Goal: Information Seeking & Learning: Learn about a topic

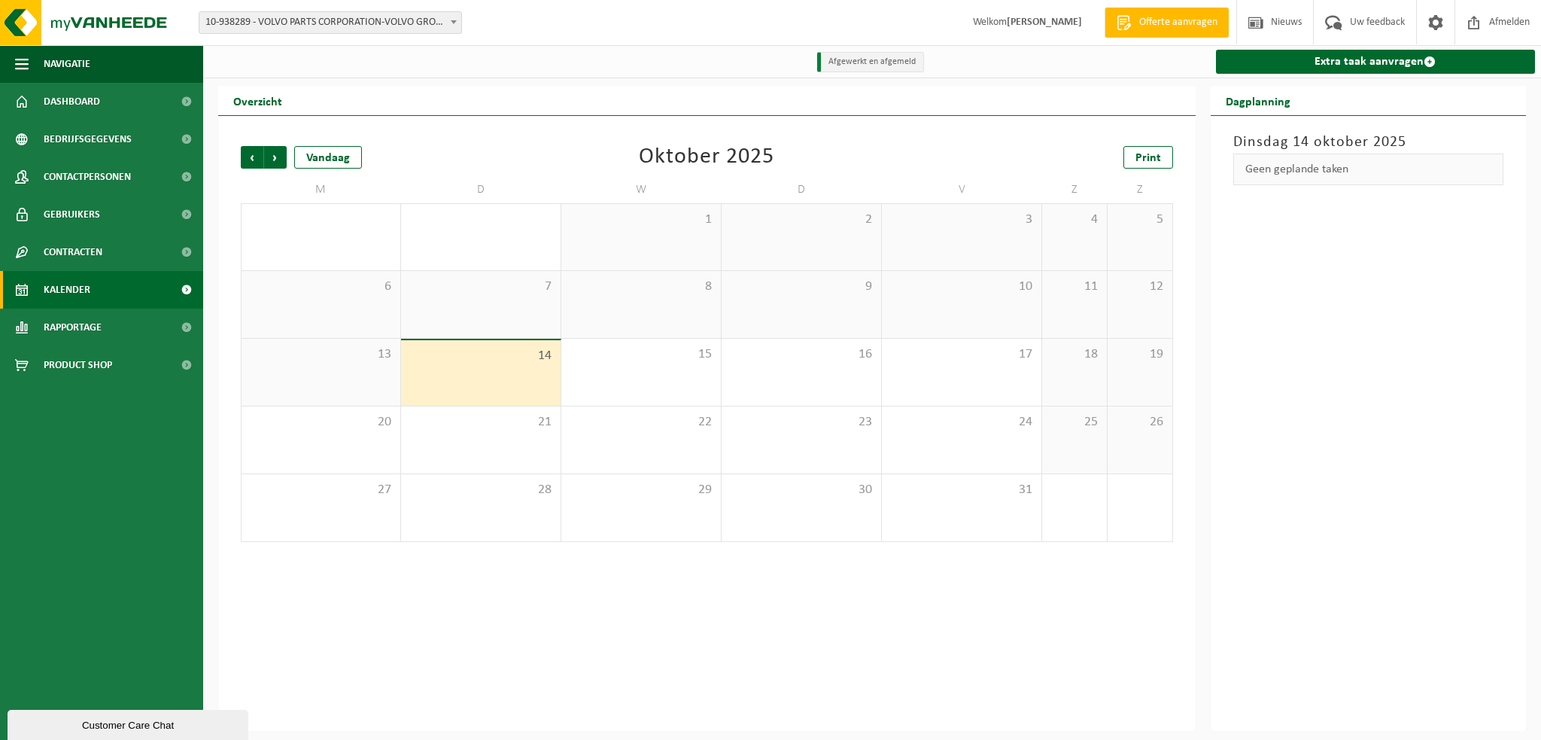
click at [455, 23] on b at bounding box center [454, 22] width 6 height 4
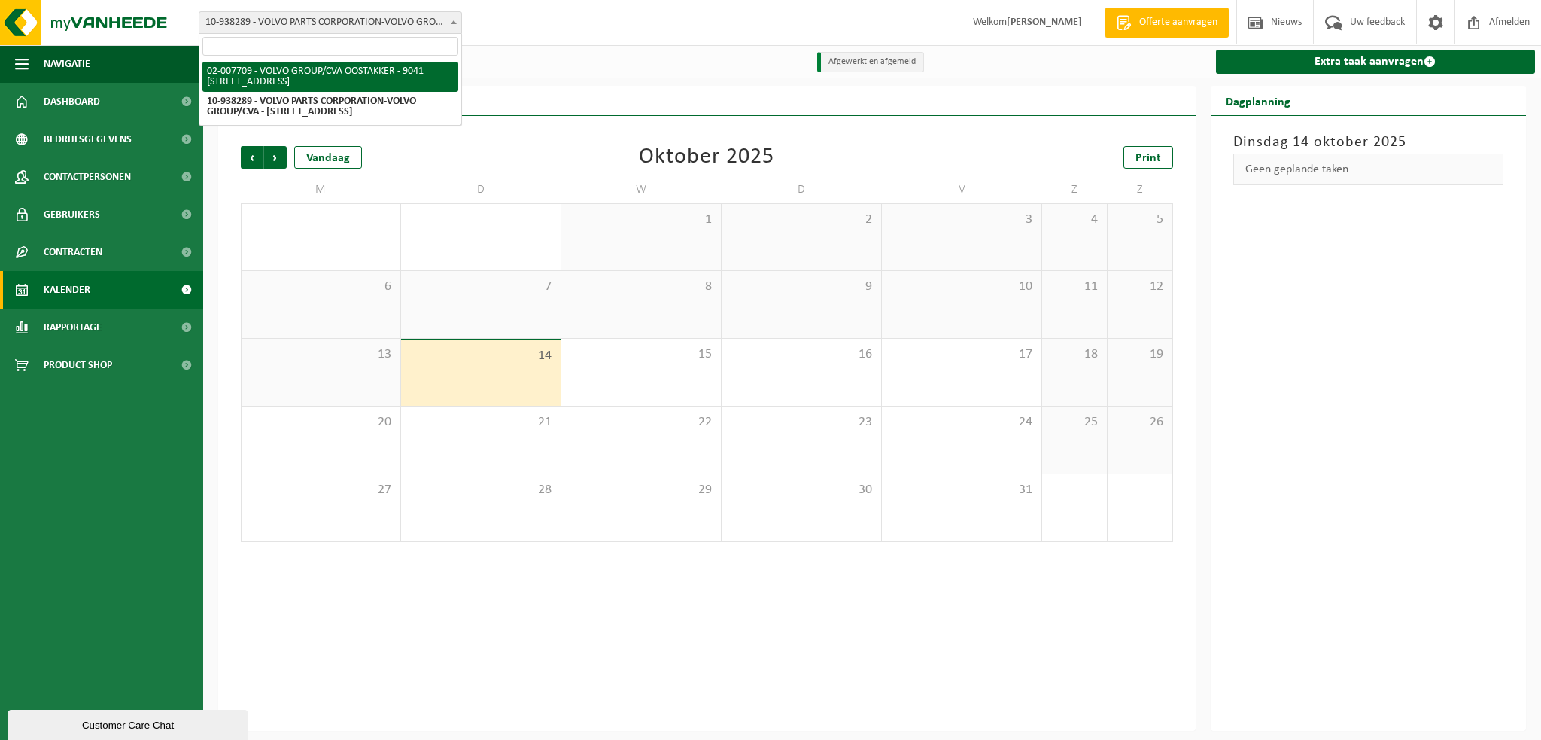
select select "1046"
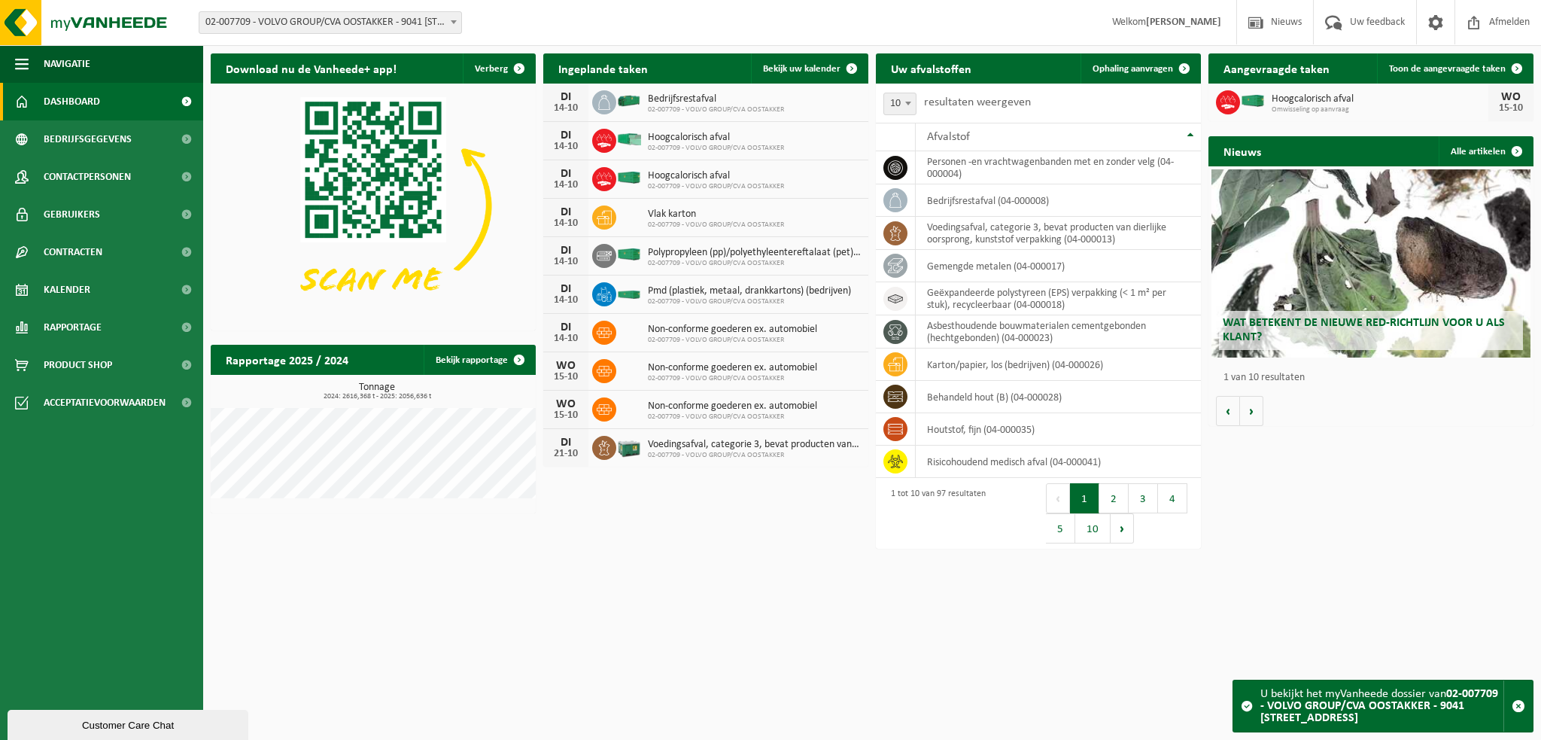
click at [888, 58] on h2 "Uw afvalstoffen" at bounding box center [931, 67] width 111 height 29
click at [72, 324] on span "Rapportage" at bounding box center [73, 328] width 58 height 38
click at [101, 365] on span "In grafiekvorm" at bounding box center [80, 365] width 68 height 29
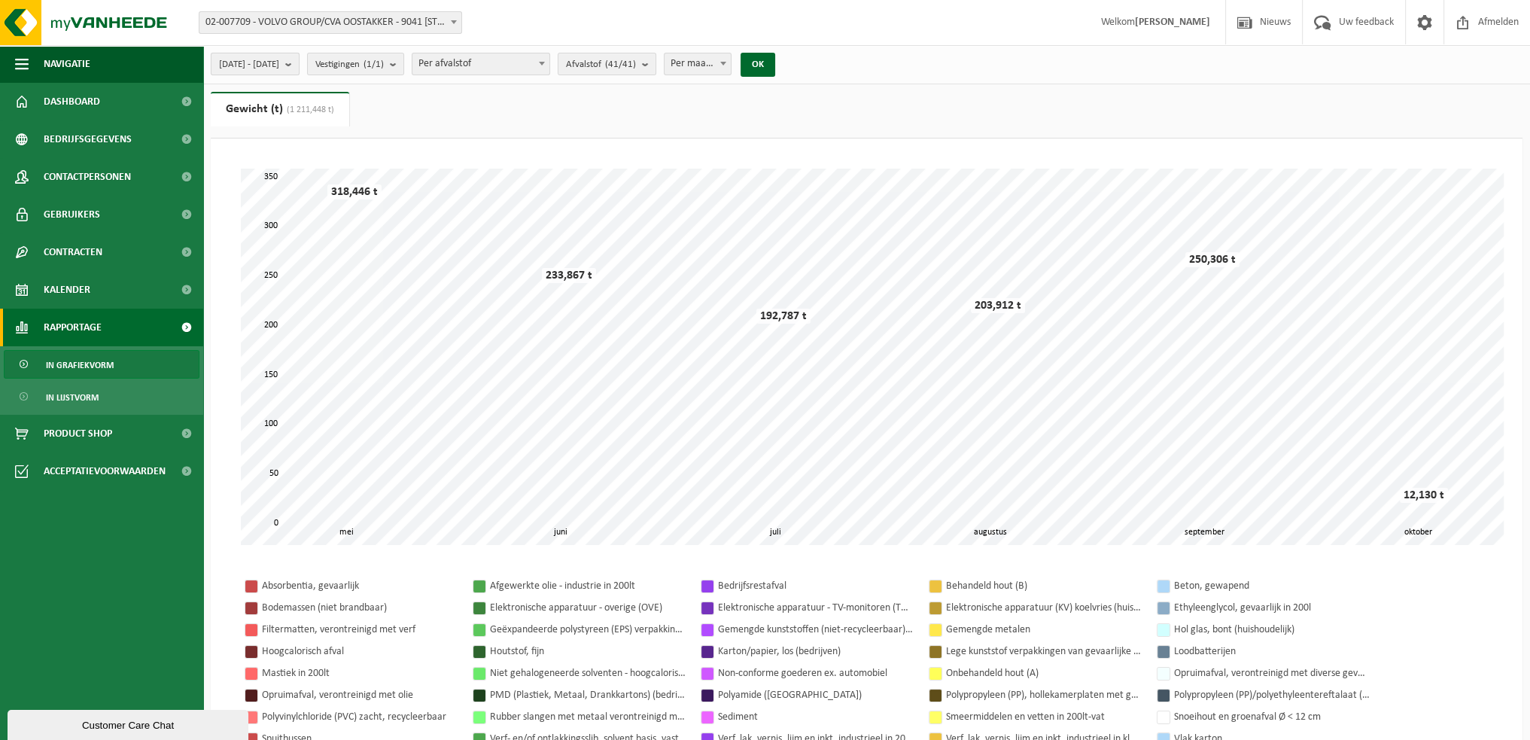
click at [299, 68] on b "submit" at bounding box center [292, 63] width 14 height 21
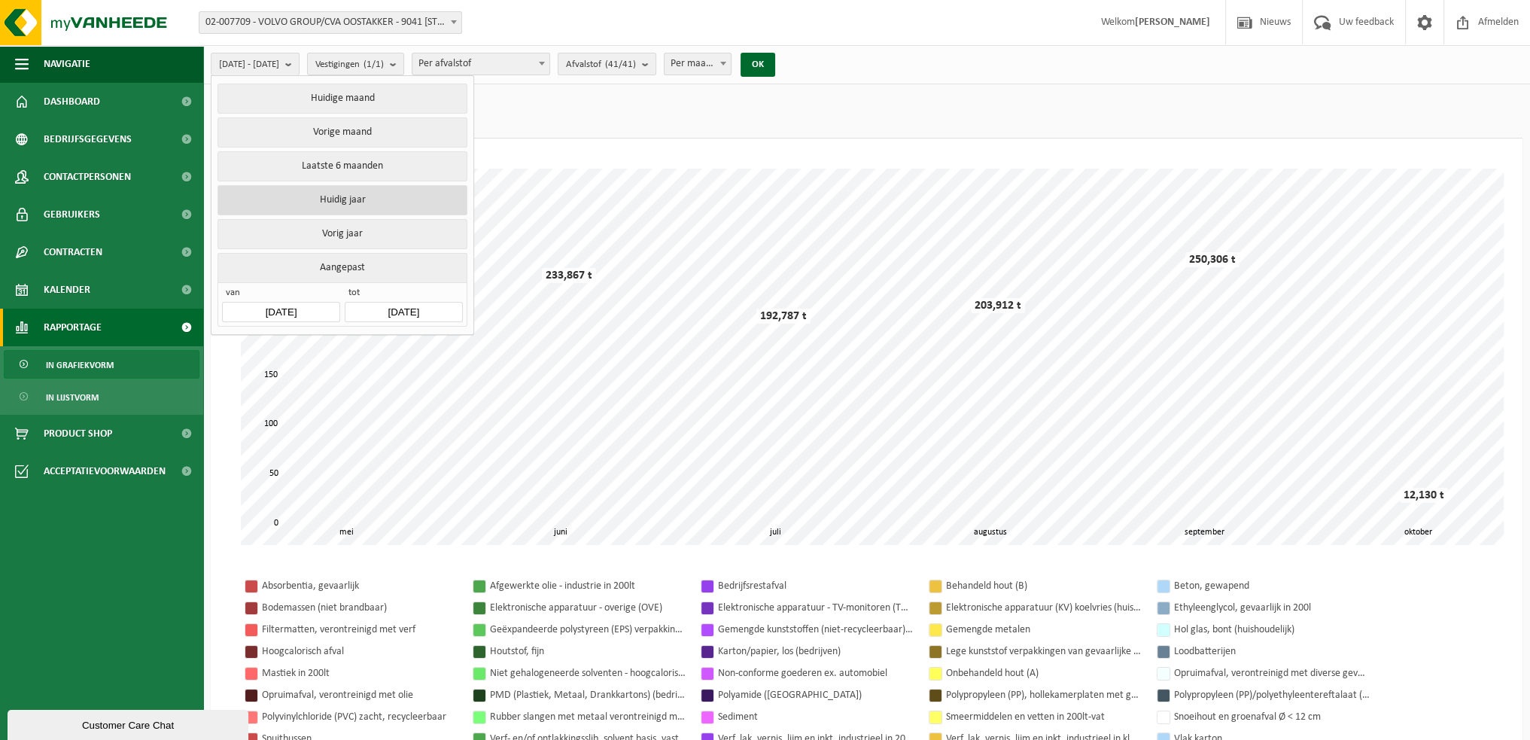
click at [355, 199] on button "Huidig jaar" at bounding box center [341, 200] width 249 height 30
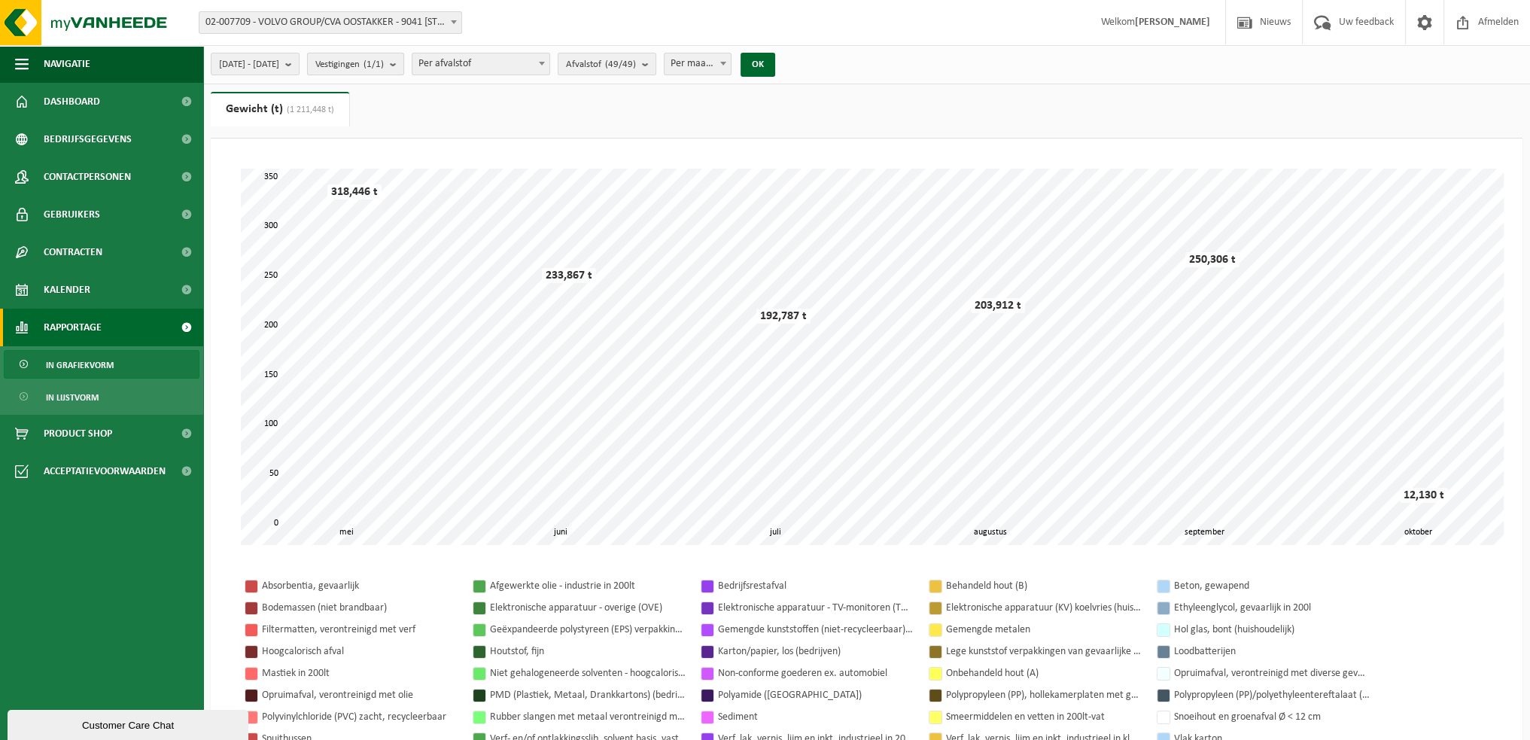
click at [403, 63] on b "submit" at bounding box center [397, 63] width 14 height 21
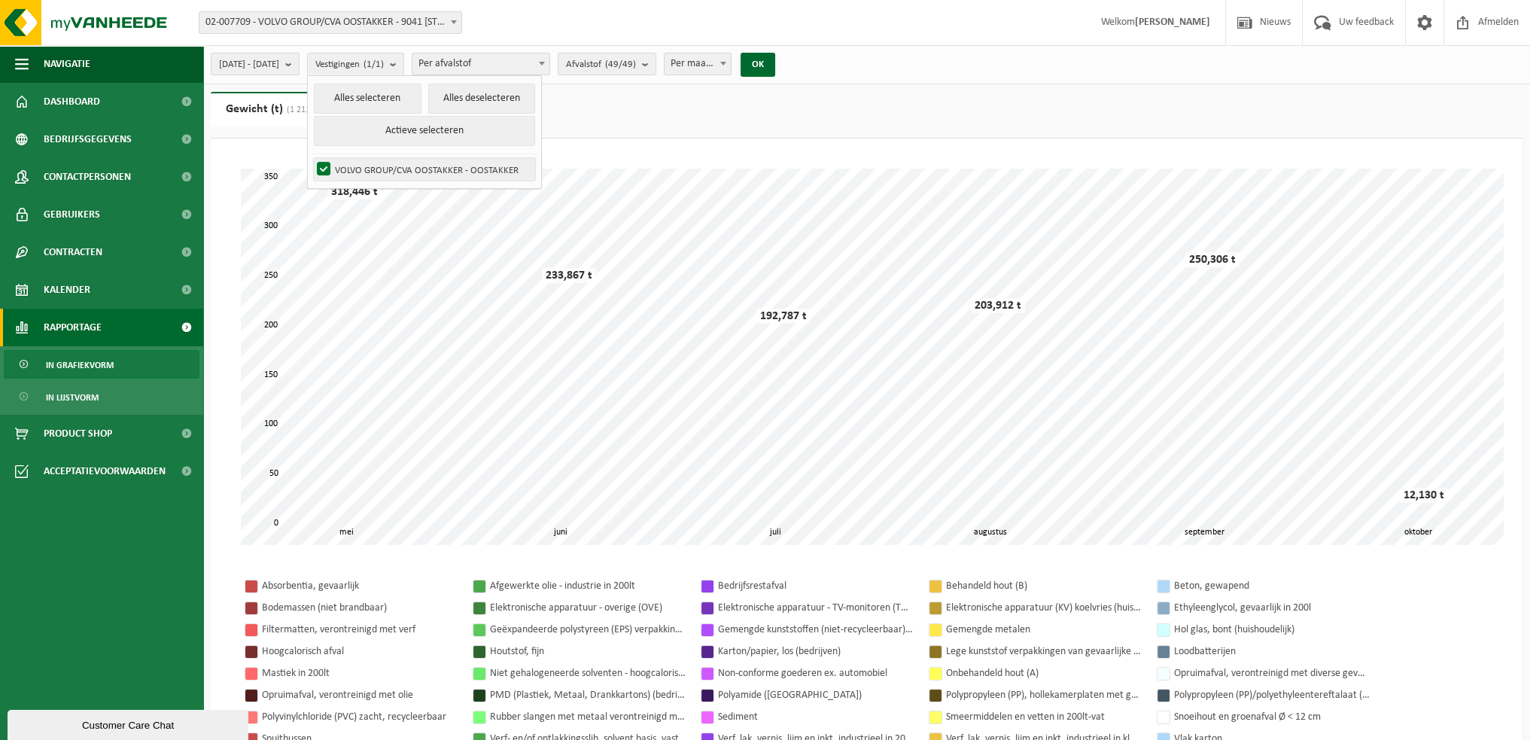
click at [426, 169] on label "VOLVO GROUP/CVA OOSTAKKER - OOSTAKKER" at bounding box center [424, 169] width 221 height 23
click at [312, 158] on input "VOLVO GROUP/CVA OOSTAKKER - OOSTAKKER" at bounding box center [311, 157] width 1 height 1
checkbox input "false"
click at [545, 62] on b at bounding box center [542, 64] width 6 height 4
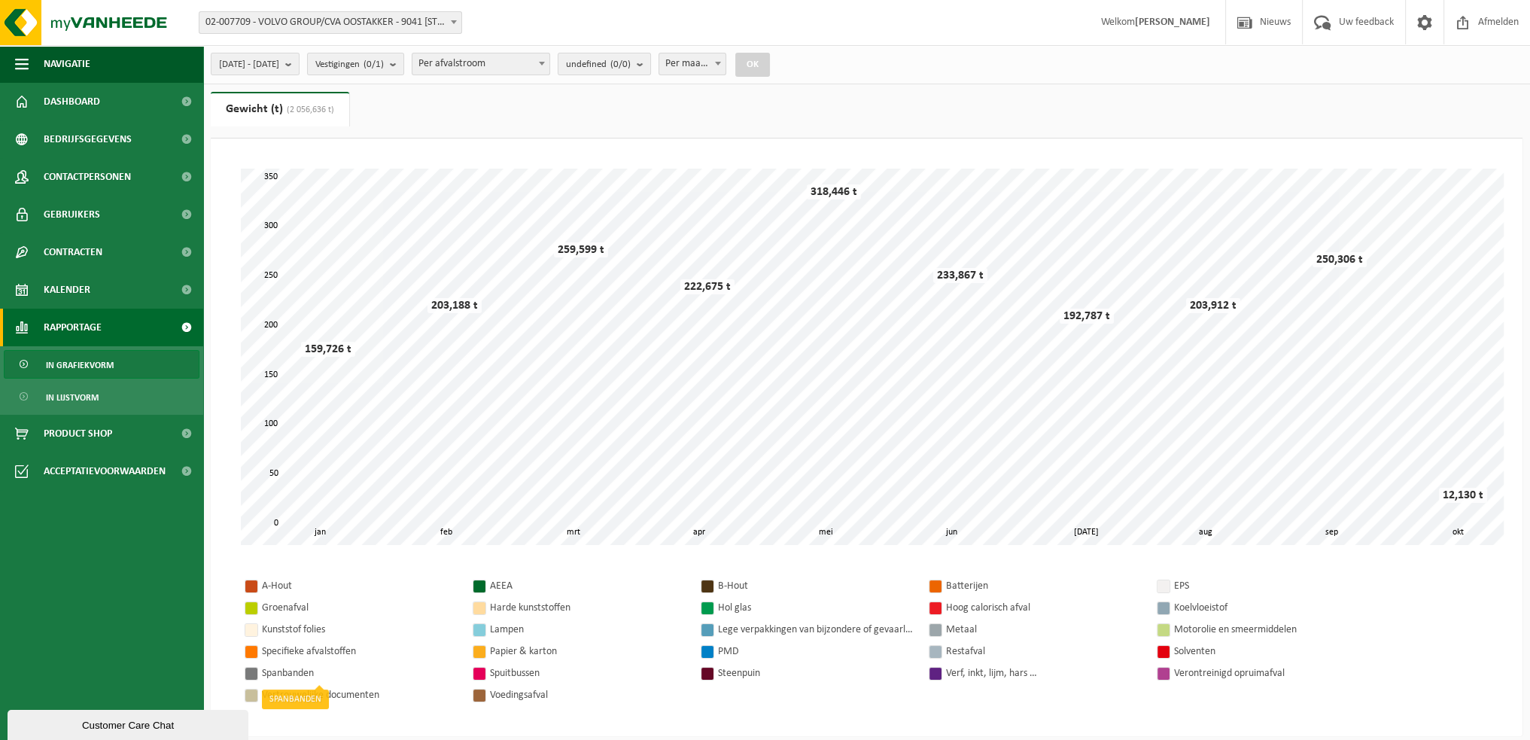
scroll to position [226, 0]
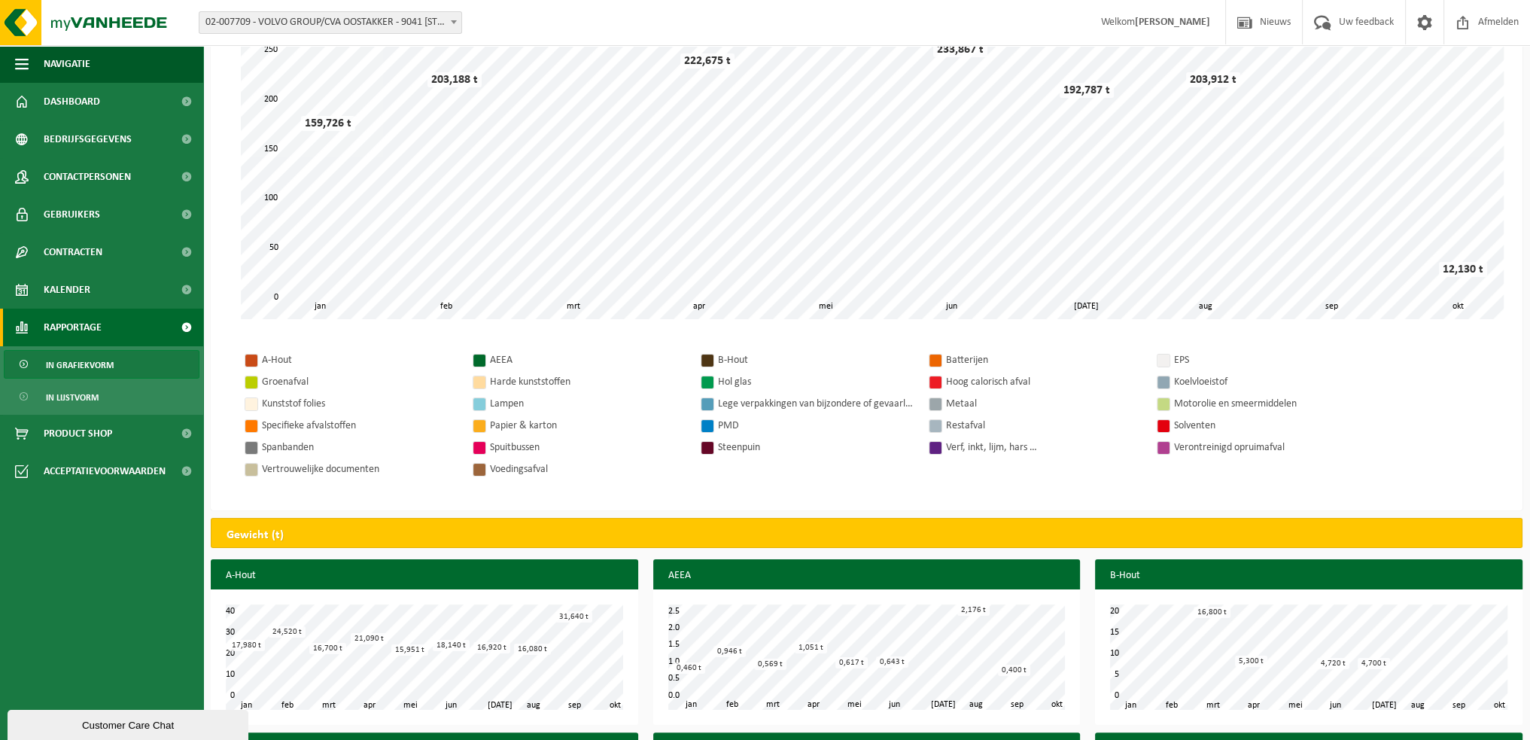
click at [252, 360] on div at bounding box center [251, 360] width 12 height 12
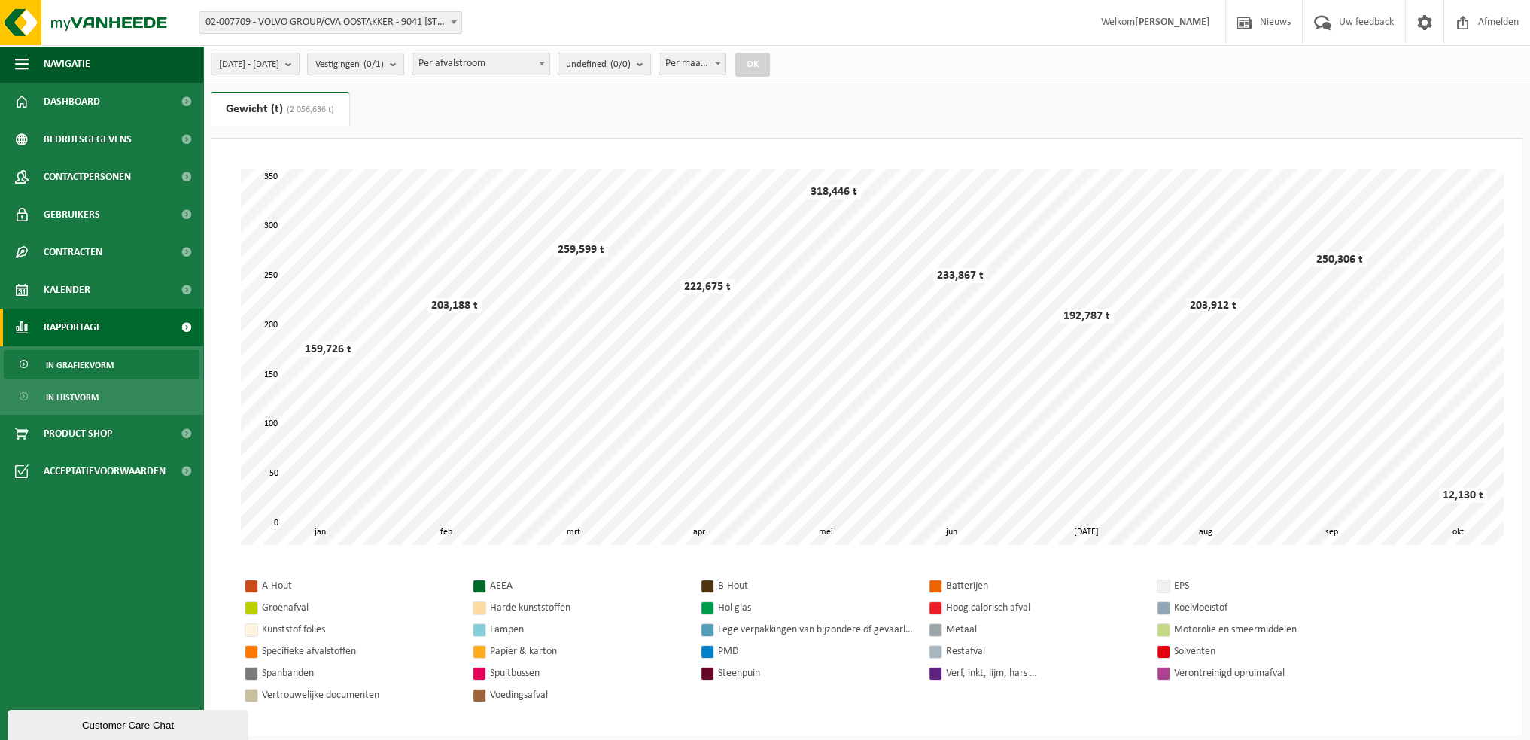
scroll to position [0, 0]
click at [650, 66] on b "submit" at bounding box center [644, 63] width 14 height 21
click at [527, 129] on ul "Gewicht (t) (2 056,636 t) Volume (m³)" at bounding box center [867, 115] width 1312 height 47
click at [549, 62] on span at bounding box center [541, 63] width 15 height 20
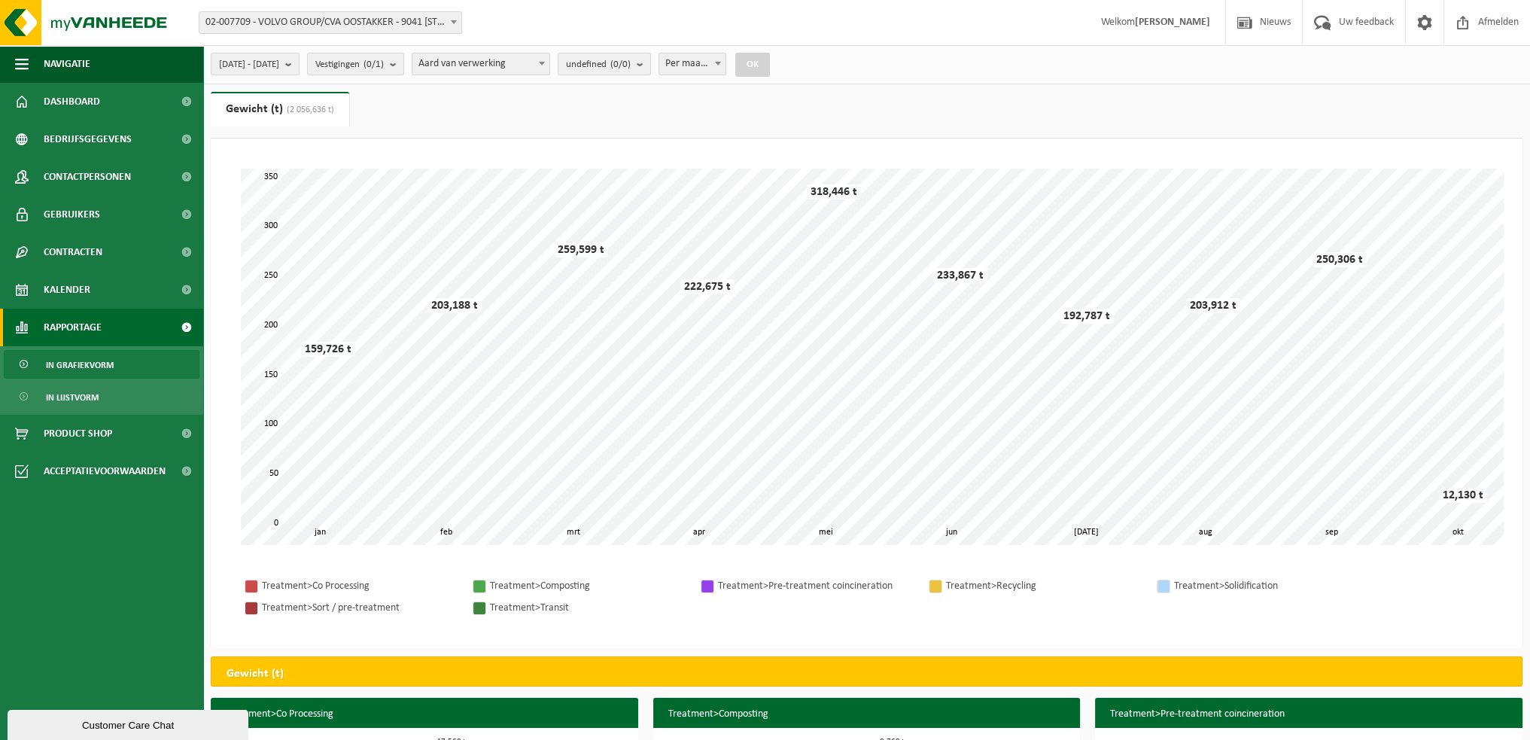
click at [549, 59] on span at bounding box center [541, 63] width 15 height 20
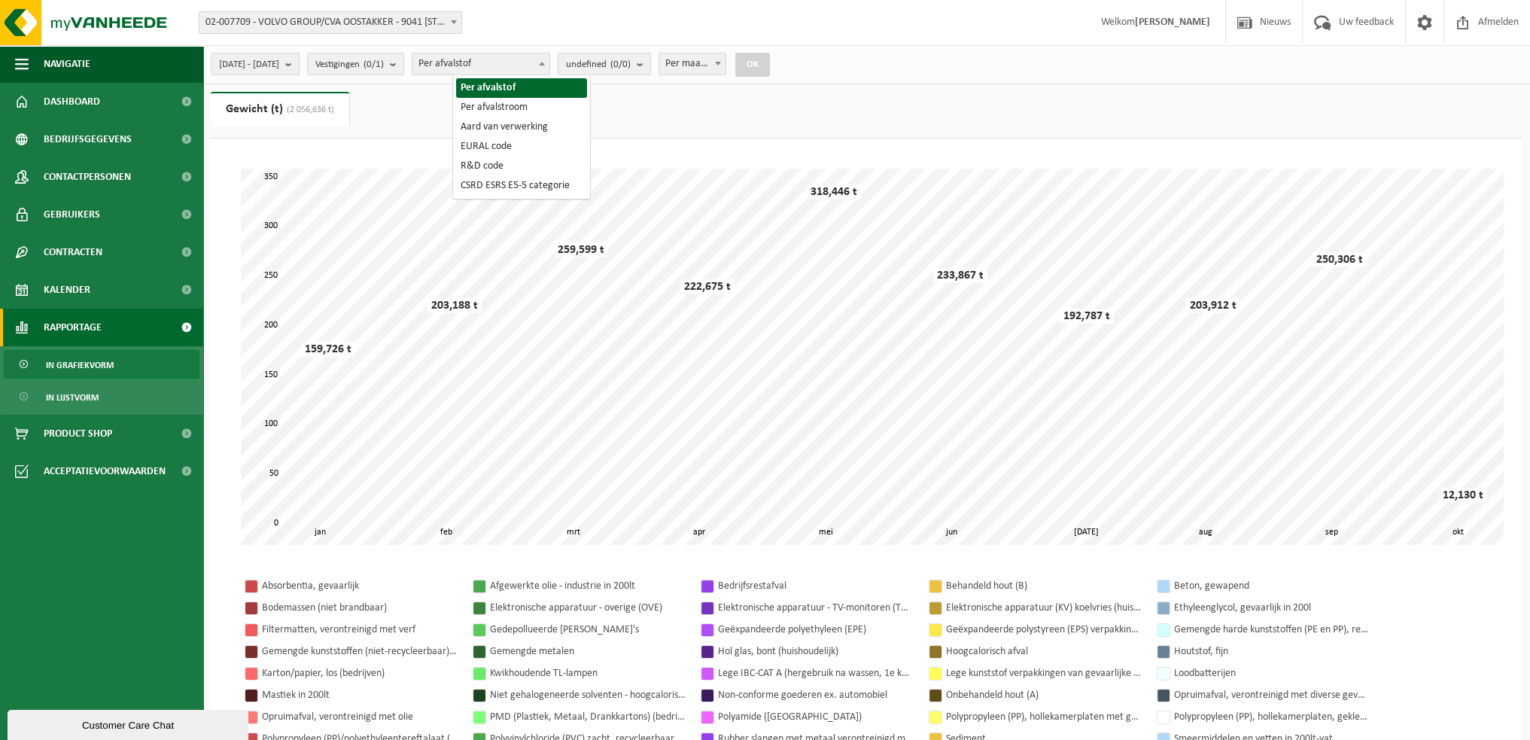
click at [549, 64] on span at bounding box center [541, 63] width 15 height 20
select select "2"
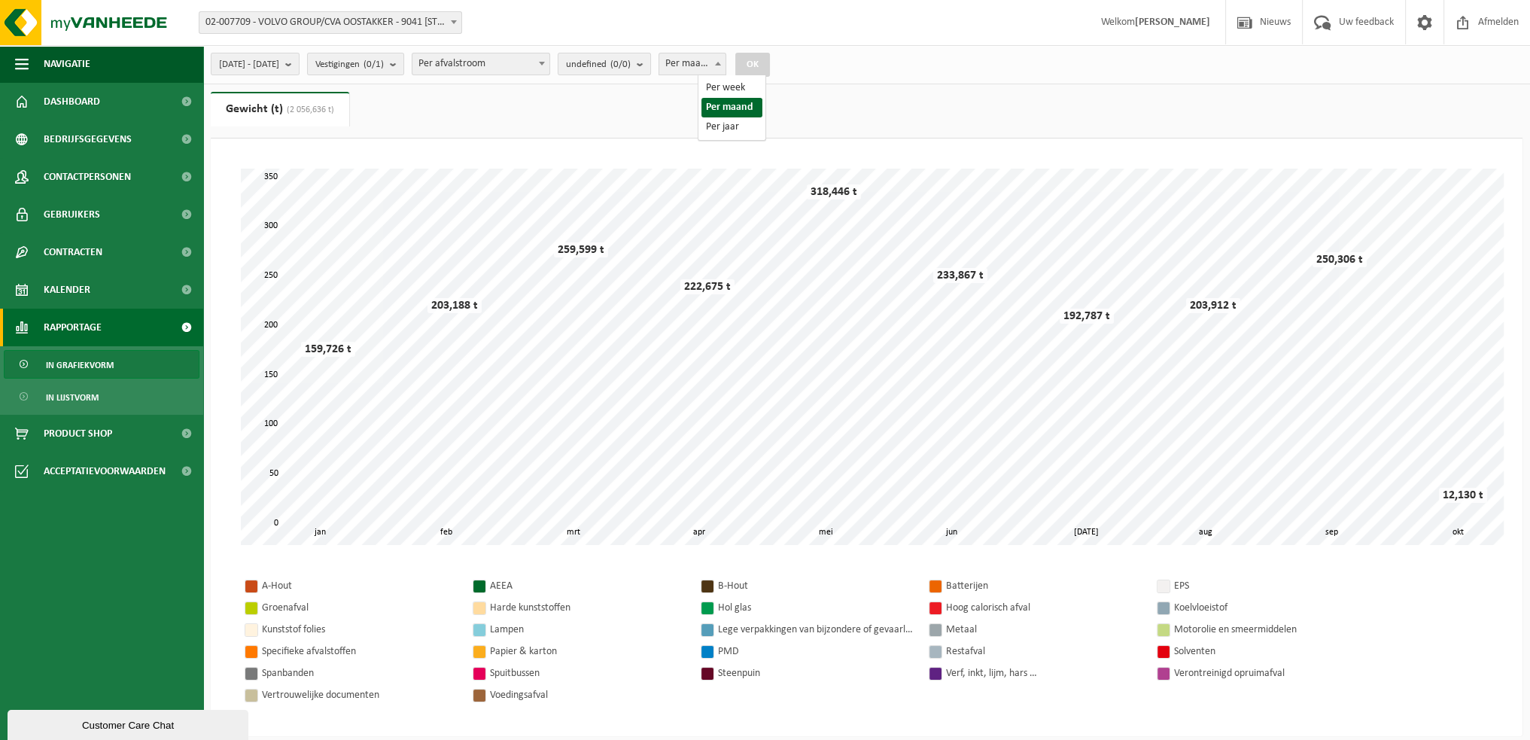
click at [725, 60] on span at bounding box center [717, 63] width 15 height 20
select select "3"
click at [726, 59] on span "Per jaar" at bounding box center [692, 63] width 67 height 21
click at [94, 397] on span "In lijstvorm" at bounding box center [72, 397] width 53 height 29
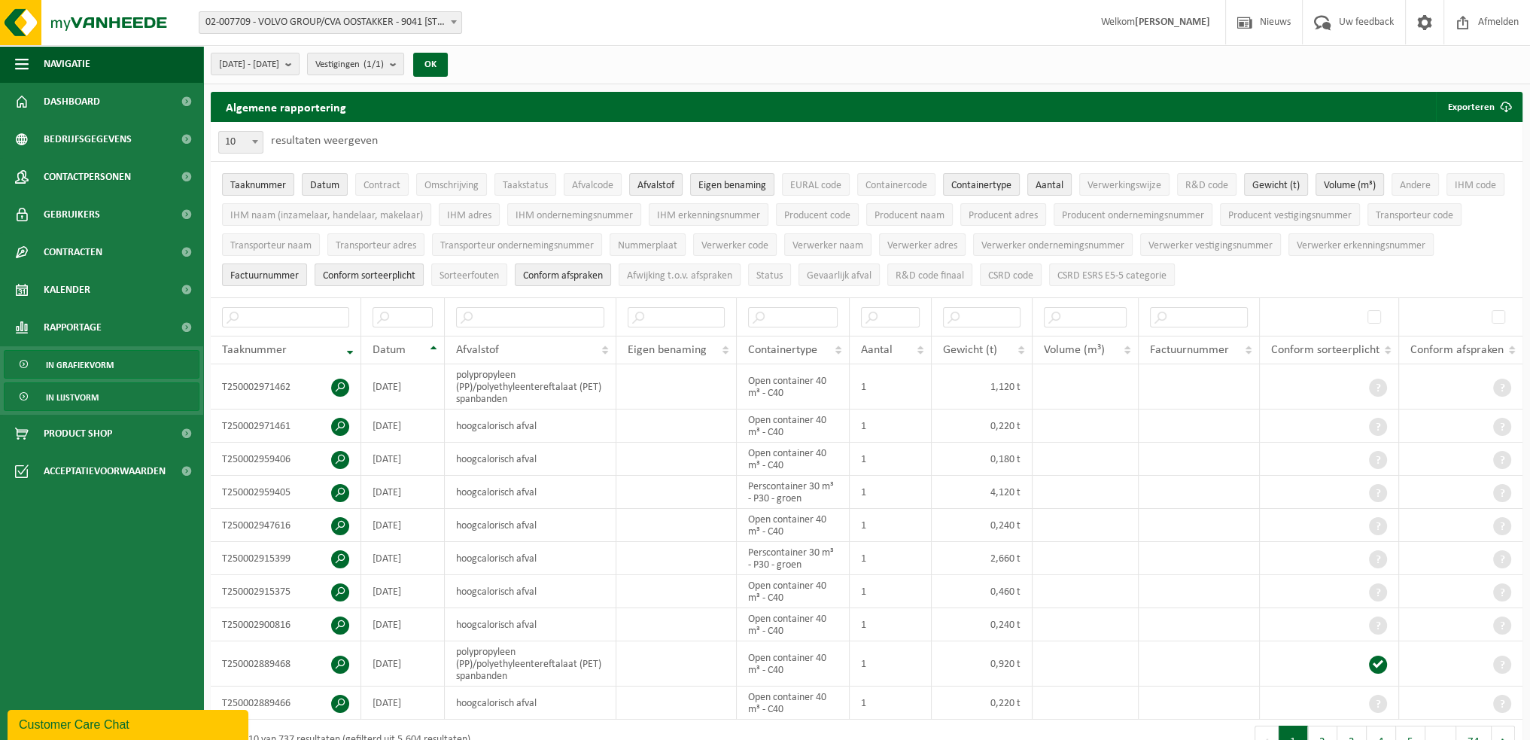
click at [123, 362] on link "In grafiekvorm" at bounding box center [102, 364] width 196 height 29
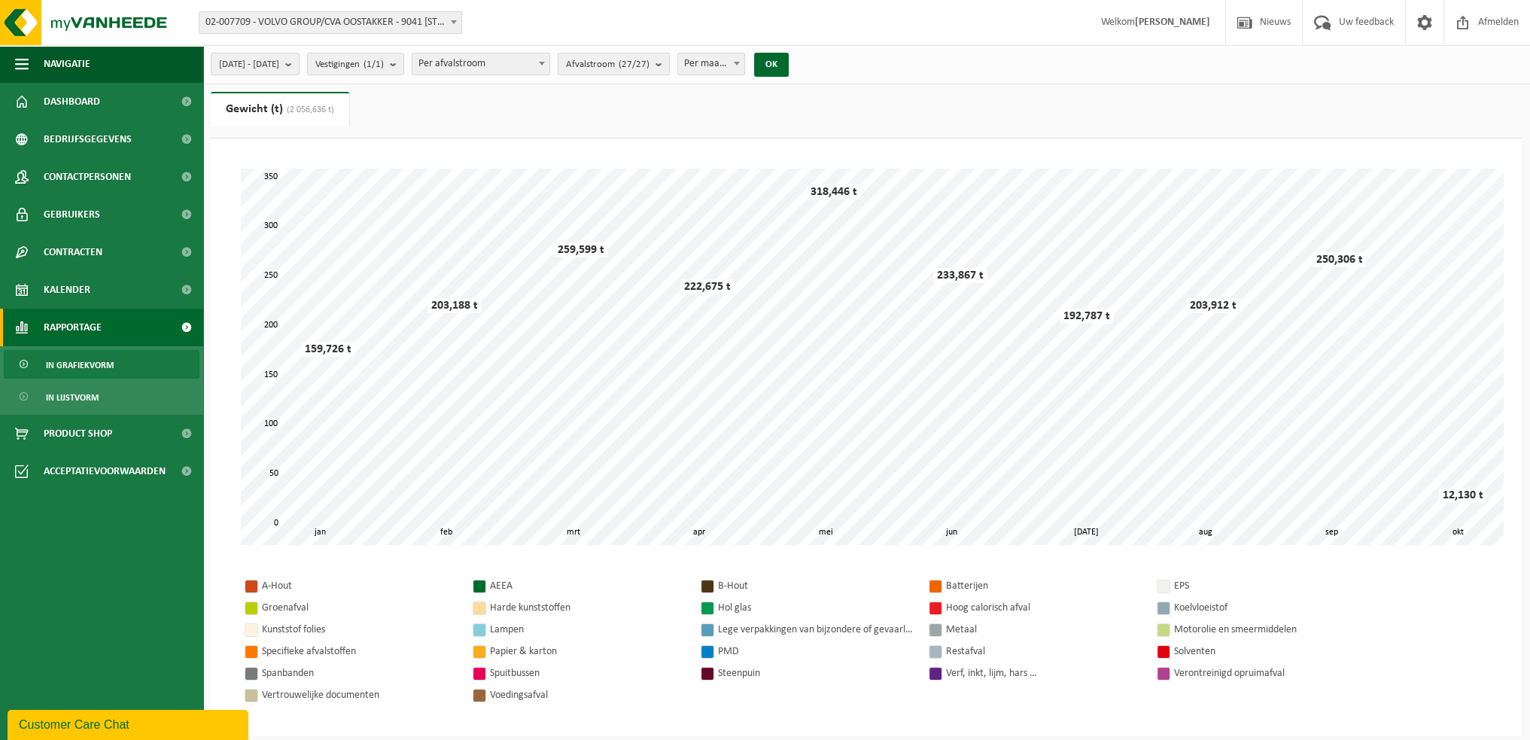
click at [110, 321] on link "Rapportage" at bounding box center [101, 328] width 203 height 38
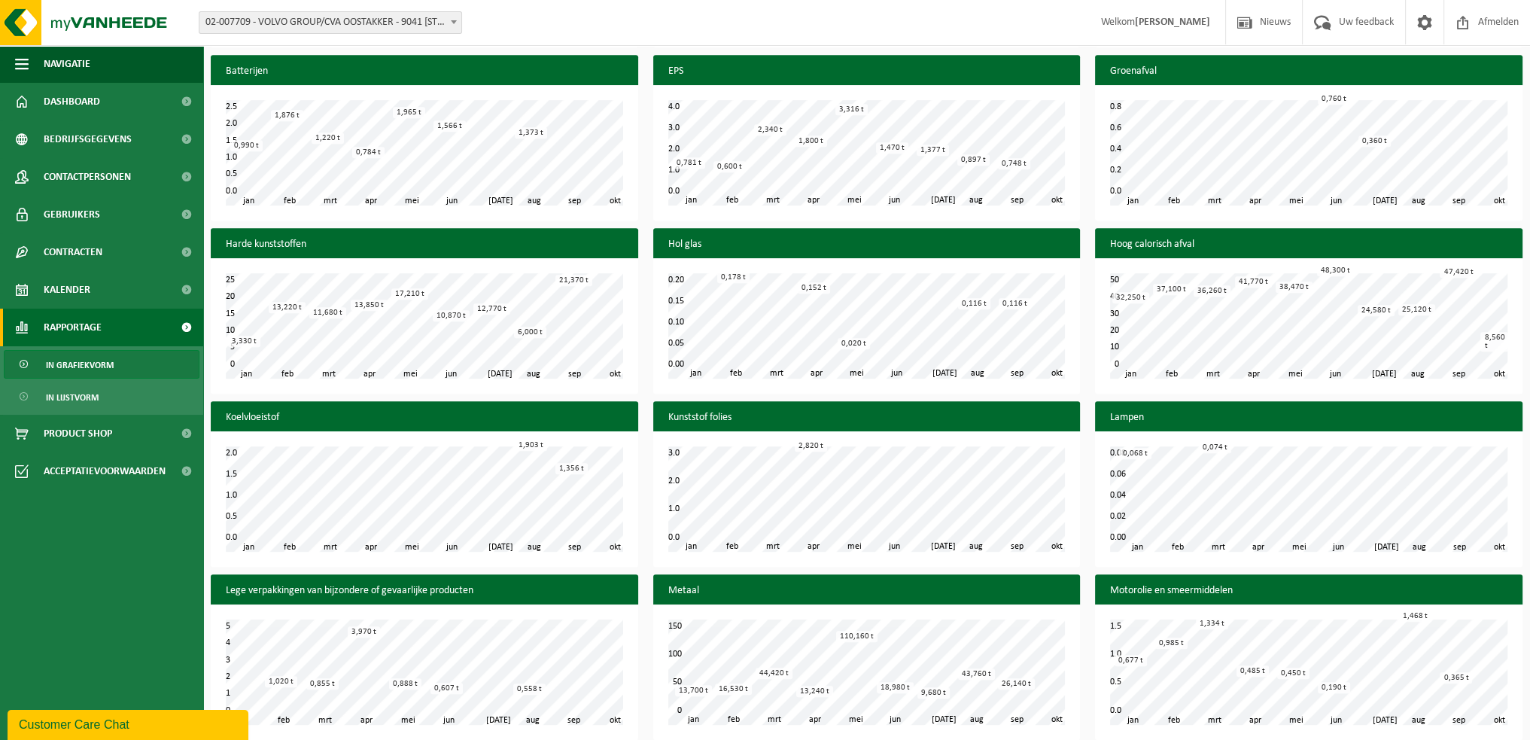
scroll to position [602, 0]
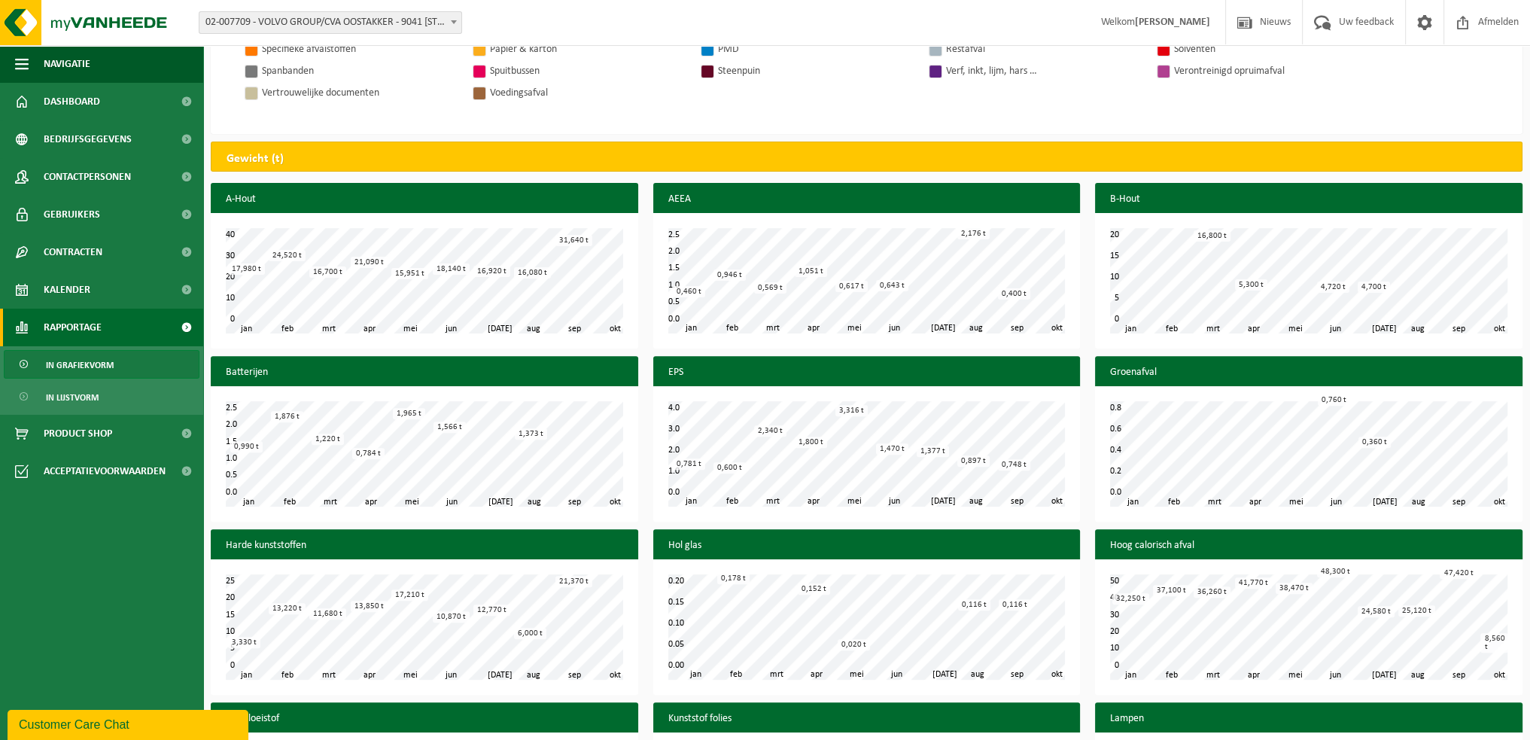
click at [416, 193] on h3 "A-Hout" at bounding box center [424, 199] width 427 height 33
click at [376, 257] on div "21,090 t" at bounding box center [369, 262] width 37 height 11
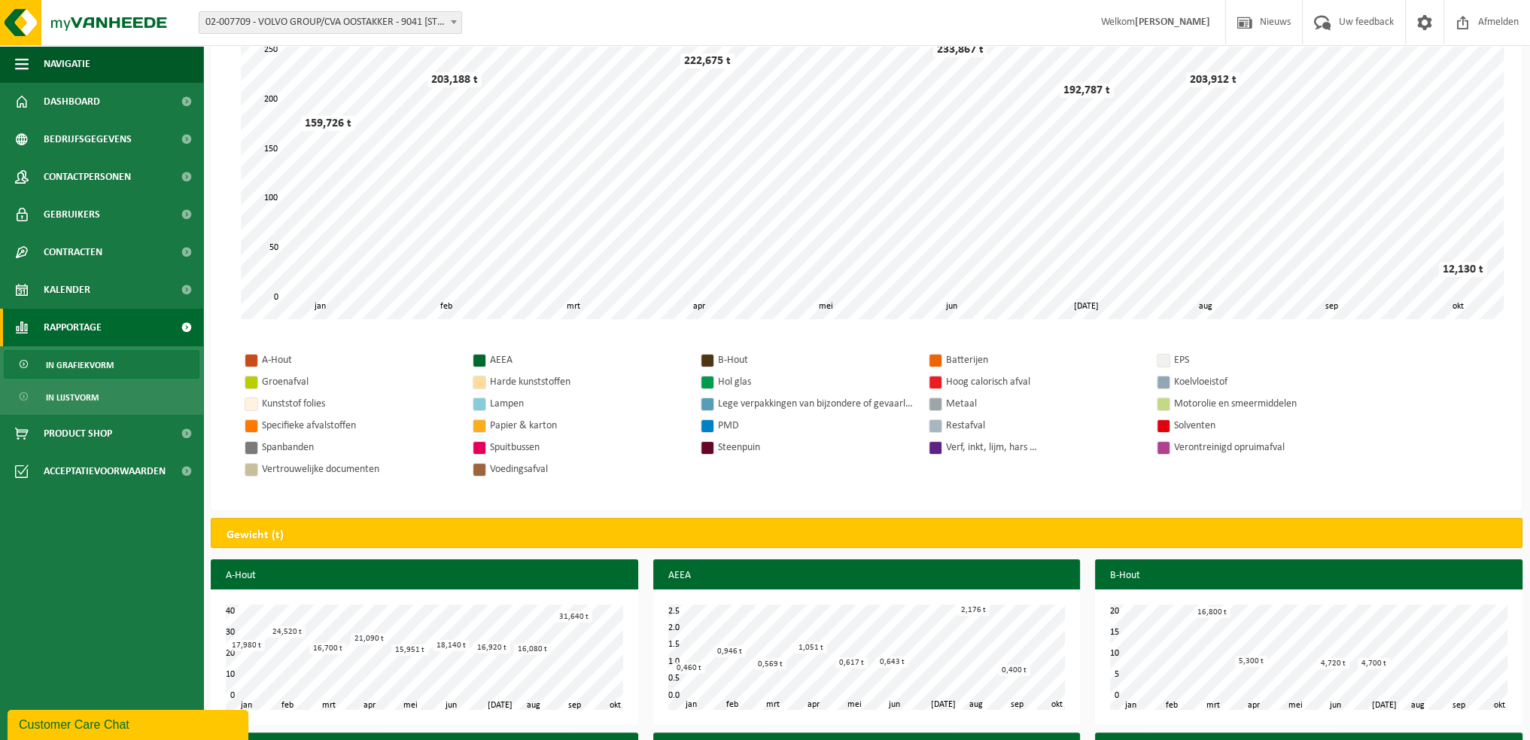
scroll to position [0, 0]
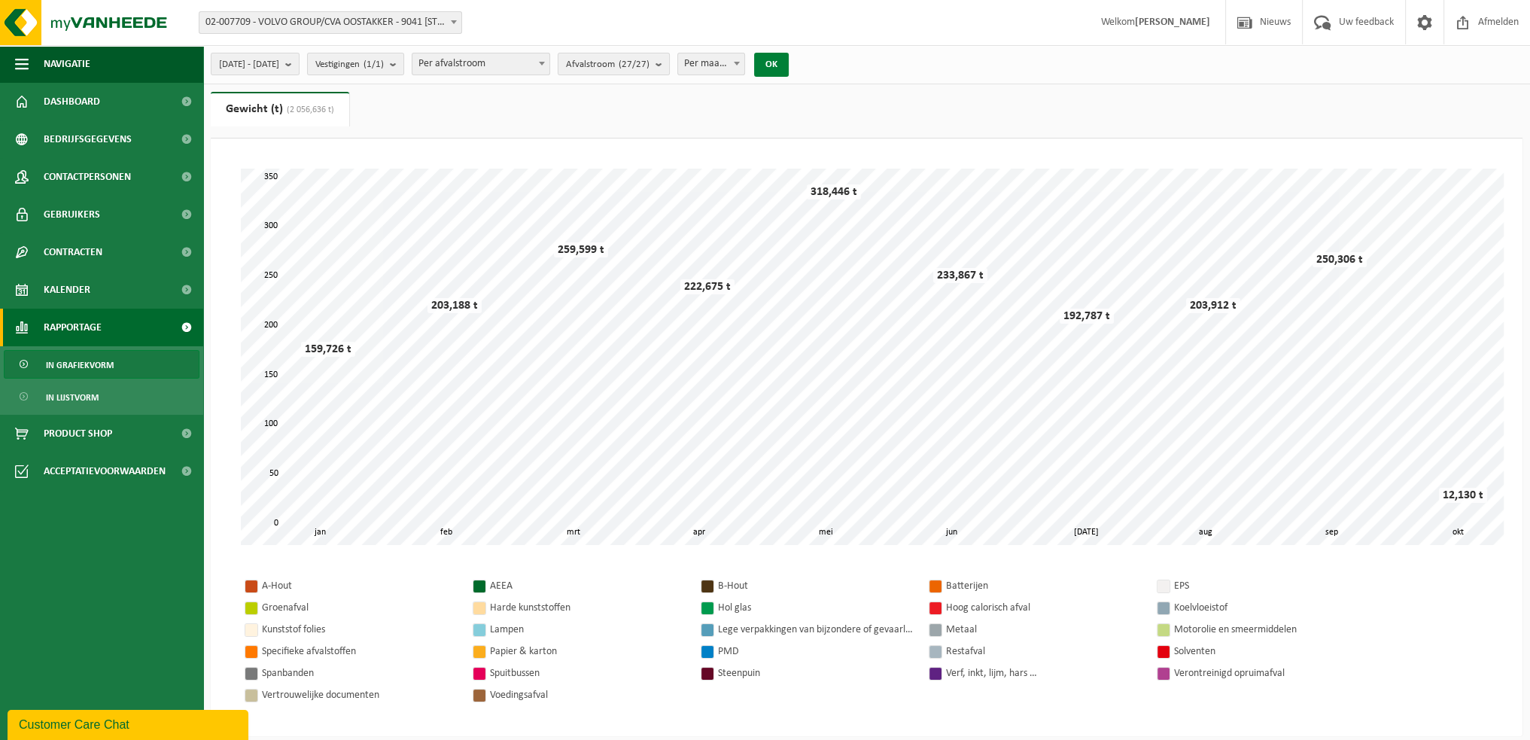
click at [789, 66] on button "OK" at bounding box center [771, 65] width 35 height 24
click at [741, 67] on span "Per maand" at bounding box center [711, 63] width 67 height 21
click at [614, 114] on ul "Gewicht (t) (2 056,636 t) Volume (m³)" at bounding box center [867, 115] width 1312 height 47
click at [669, 64] on b "submit" at bounding box center [662, 63] width 14 height 21
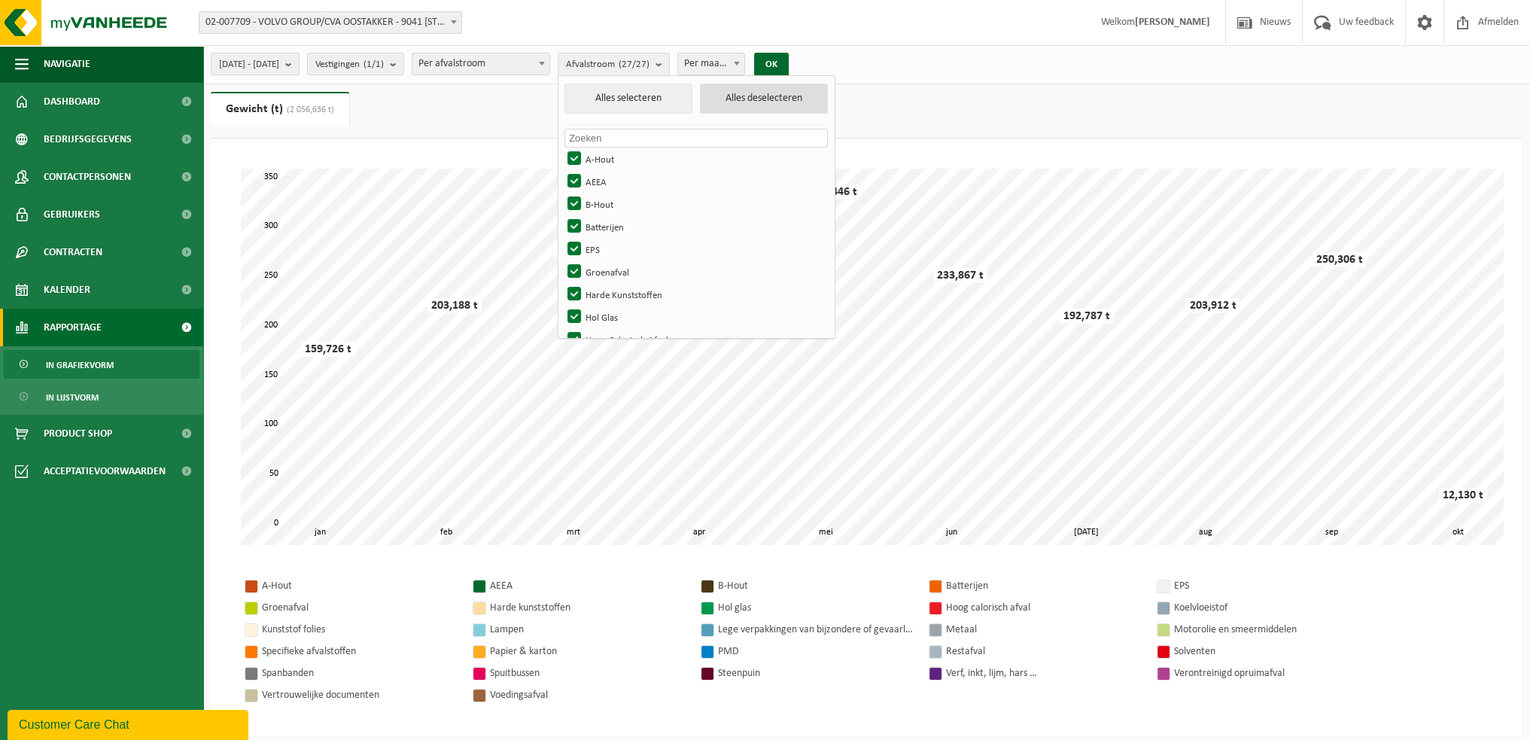
click at [806, 95] on button "Alles deselecteren" at bounding box center [764, 99] width 128 height 30
checkbox input "false"
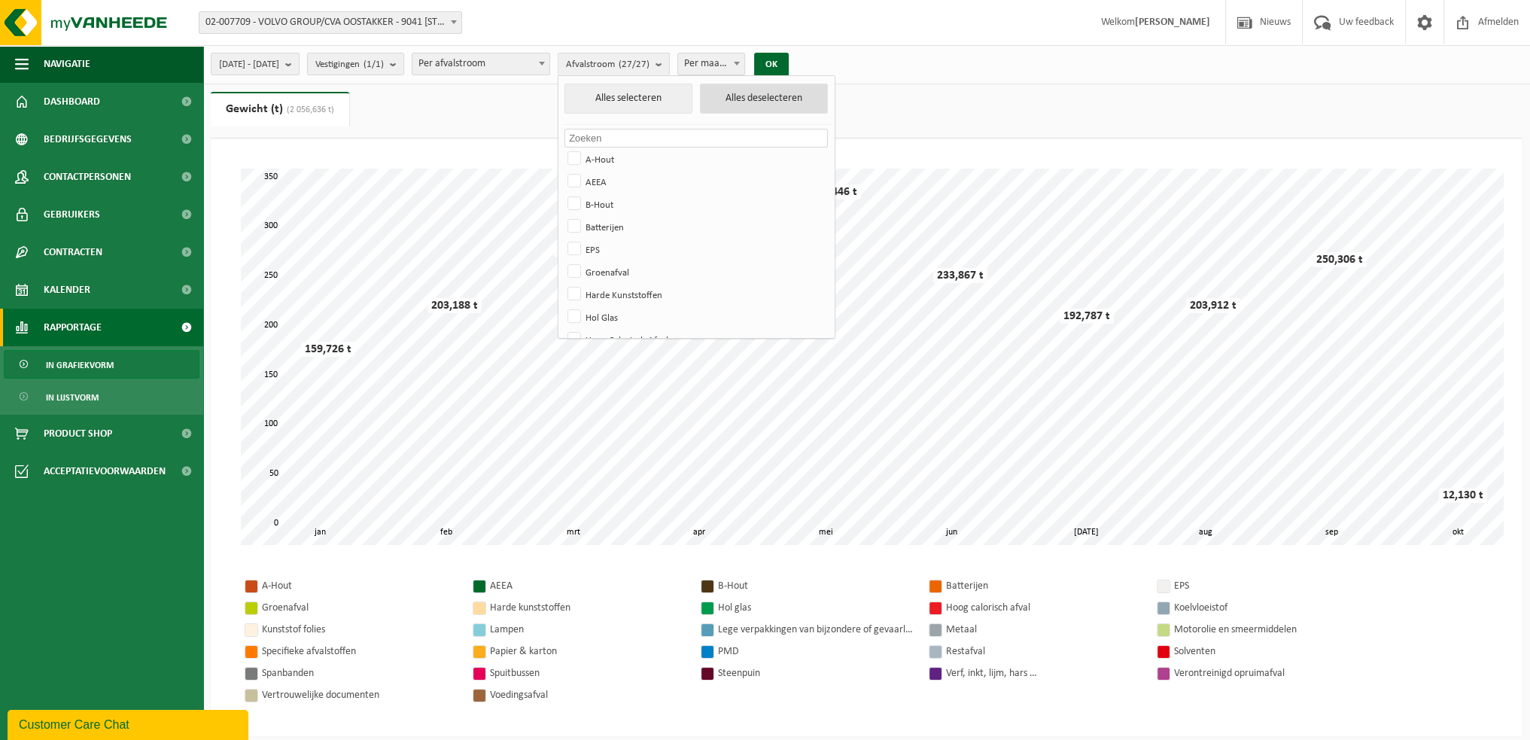
checkbox input "false"
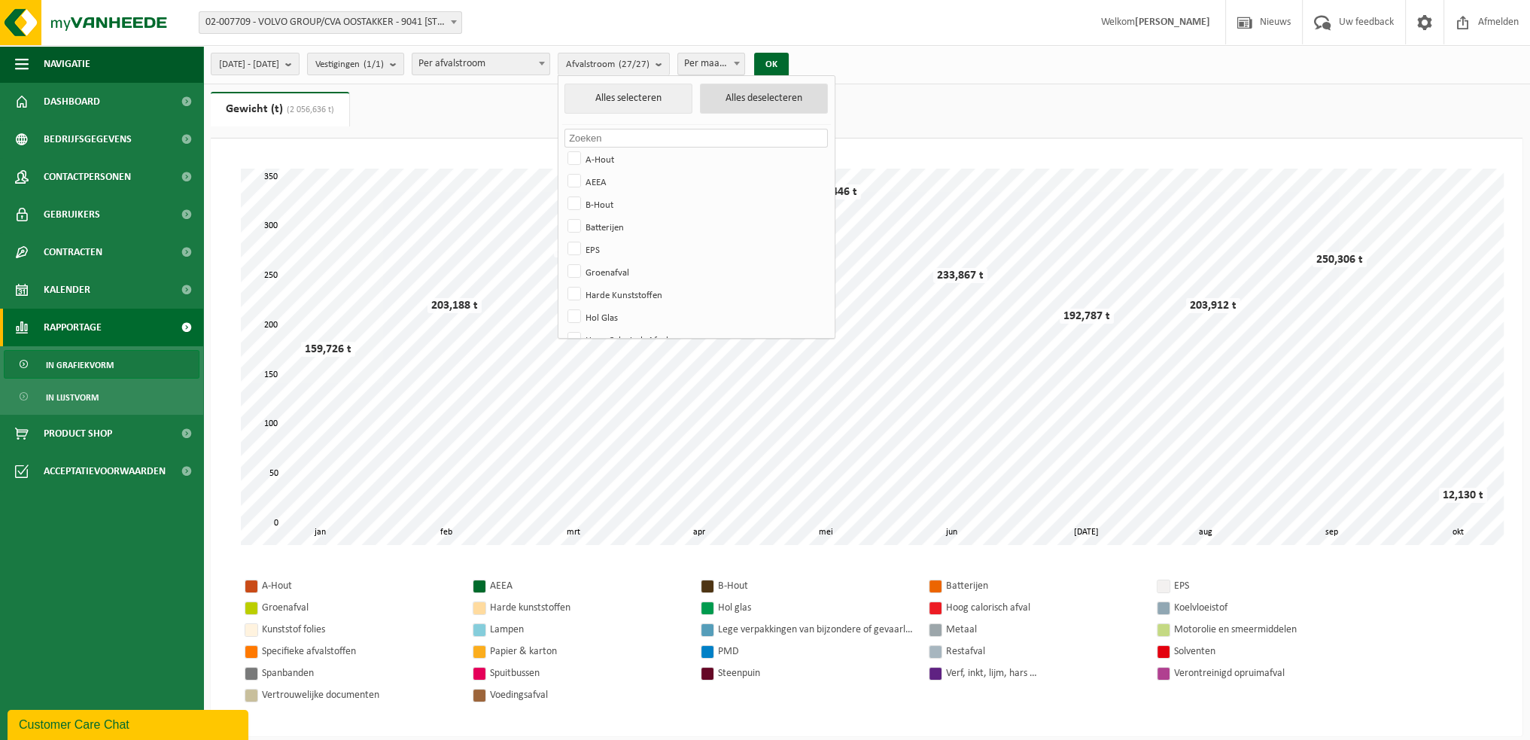
checkbox input "false"
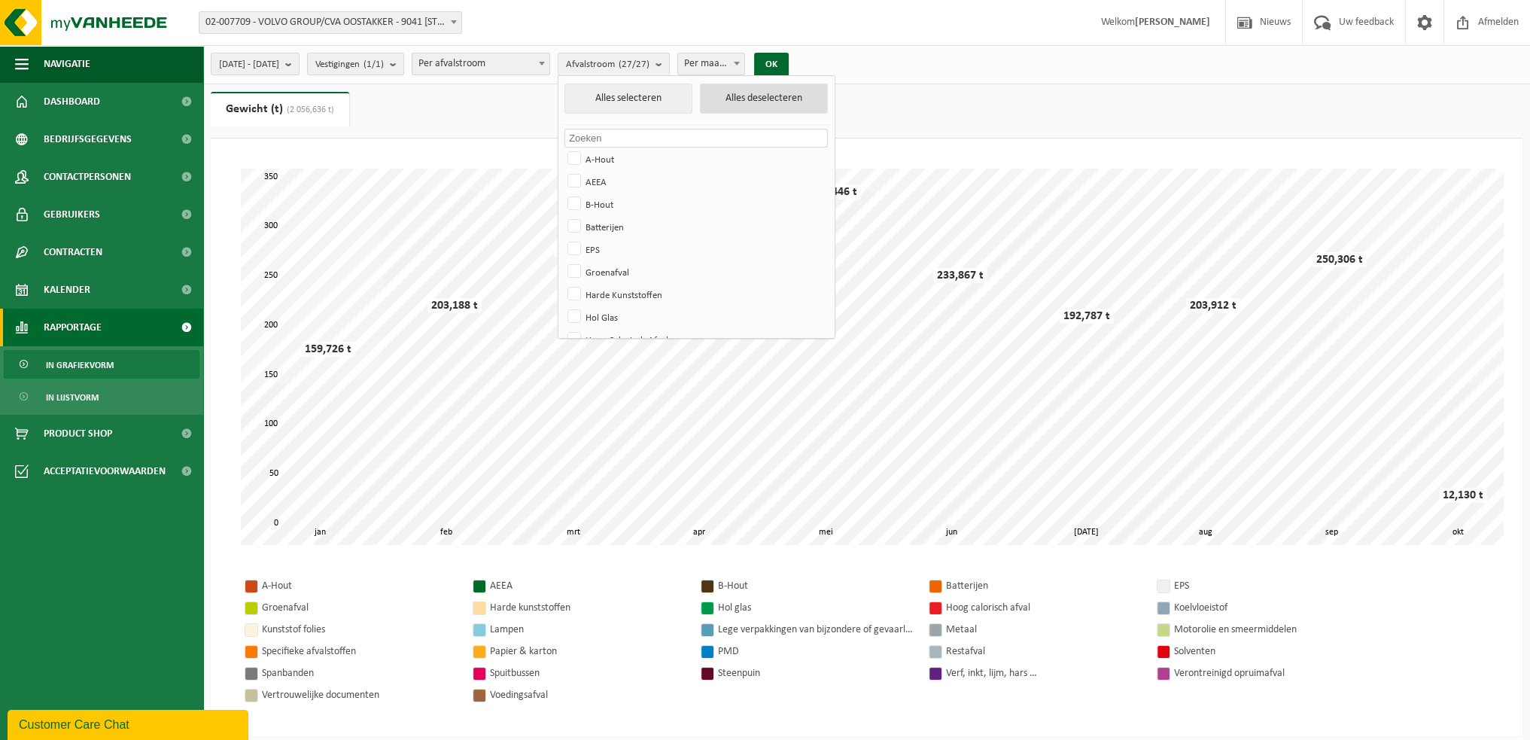
checkbox input "false"
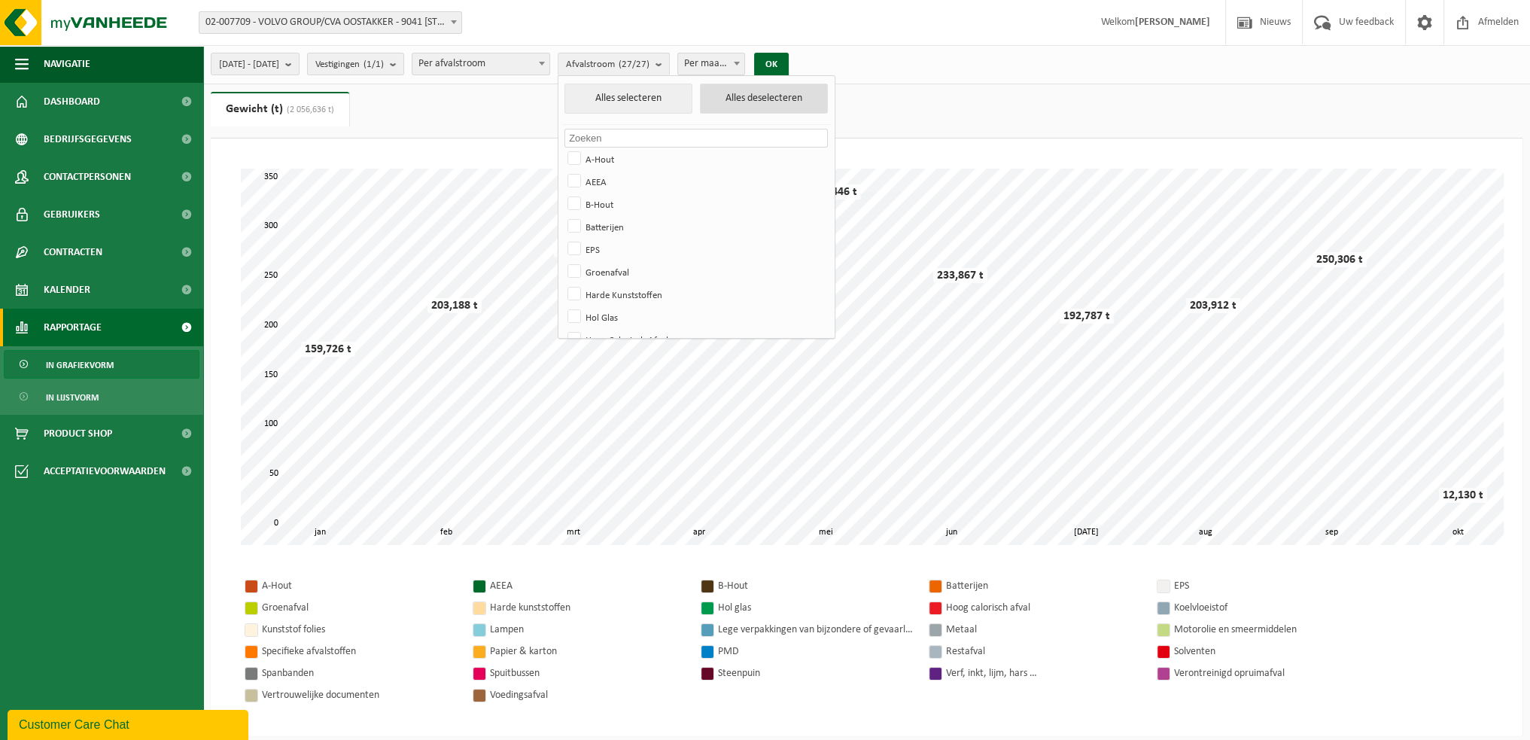
checkbox input "false"
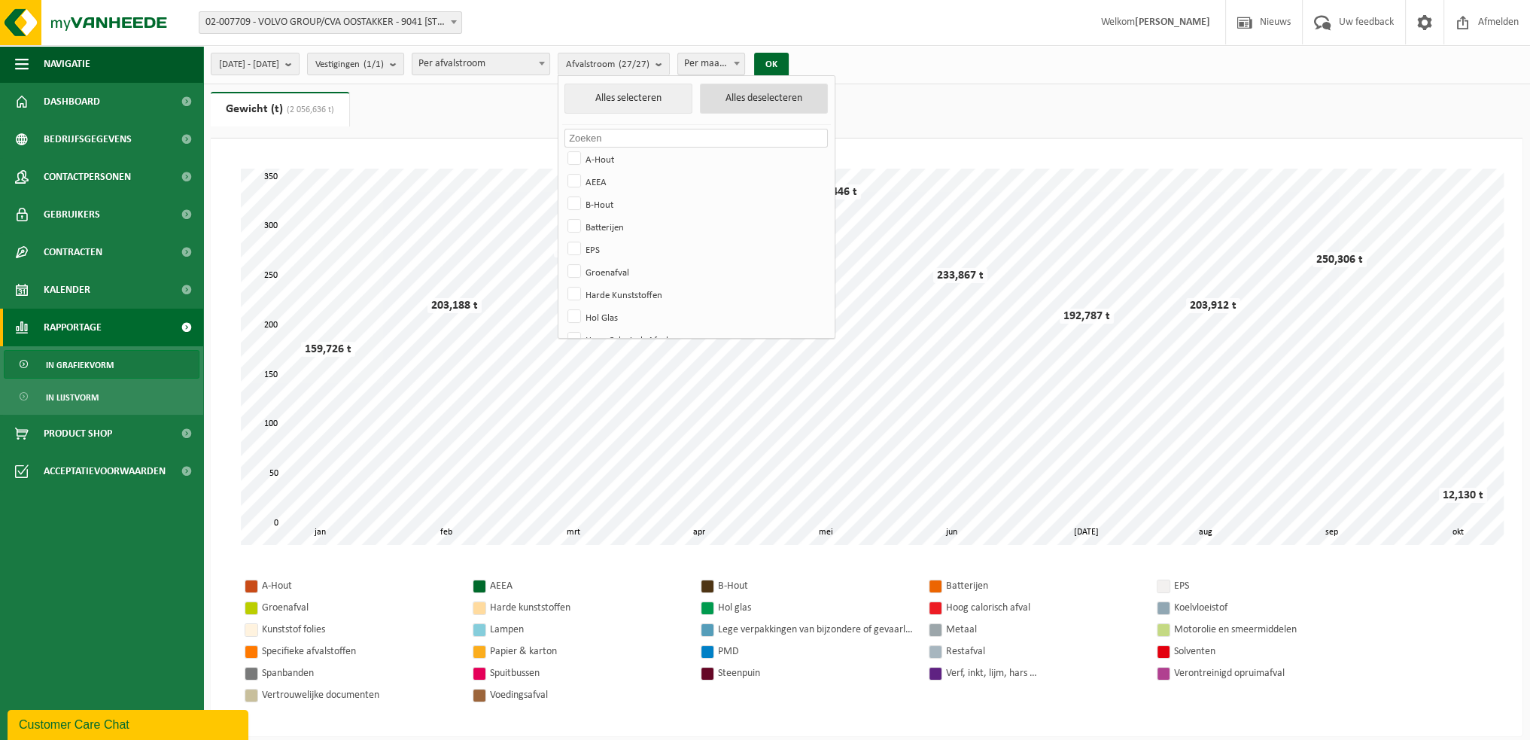
checkbox input "false"
click at [616, 152] on label "A-Hout" at bounding box center [695, 159] width 263 height 23
click at [562, 148] on input "A-Hout" at bounding box center [561, 147] width 1 height 1
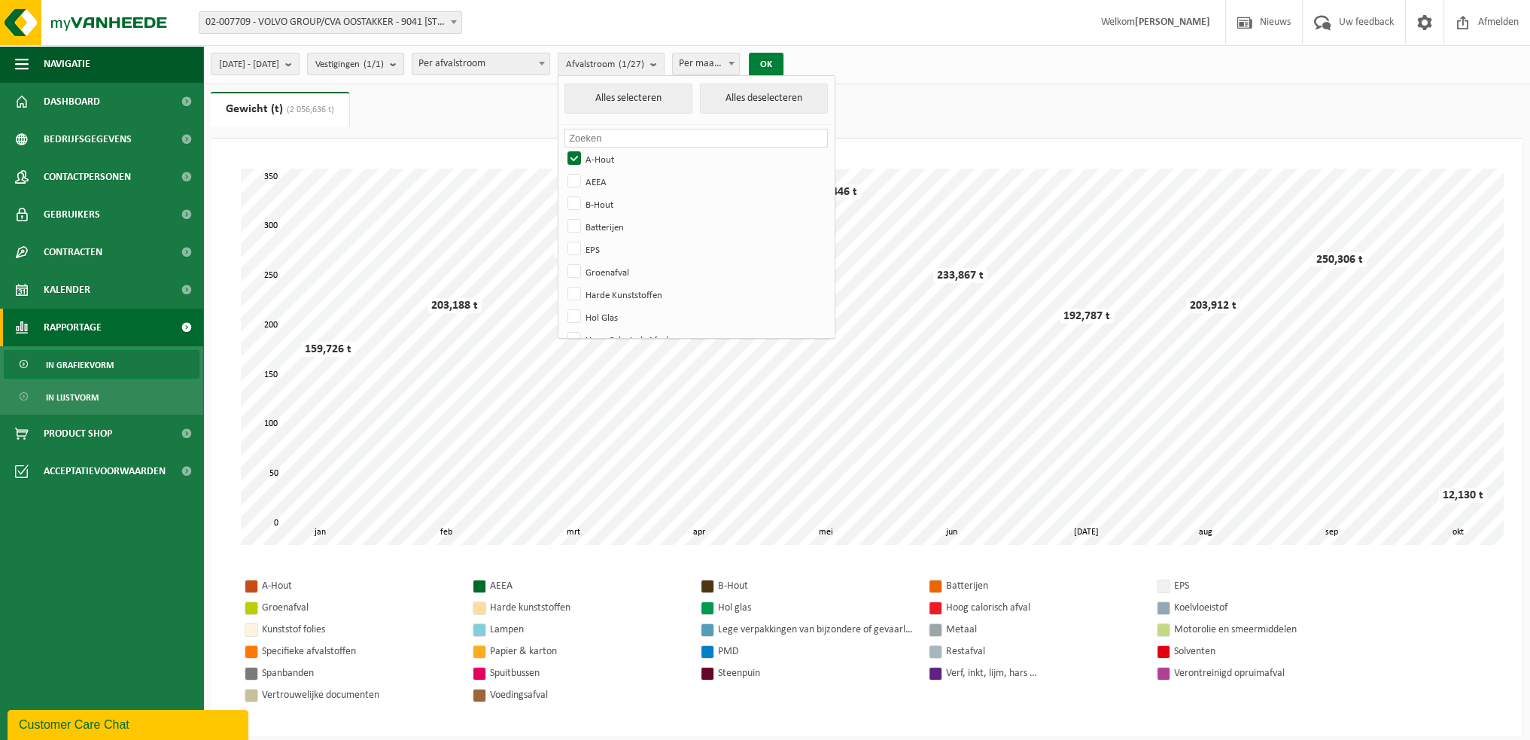
click at [783, 59] on button "OK" at bounding box center [766, 65] width 35 height 24
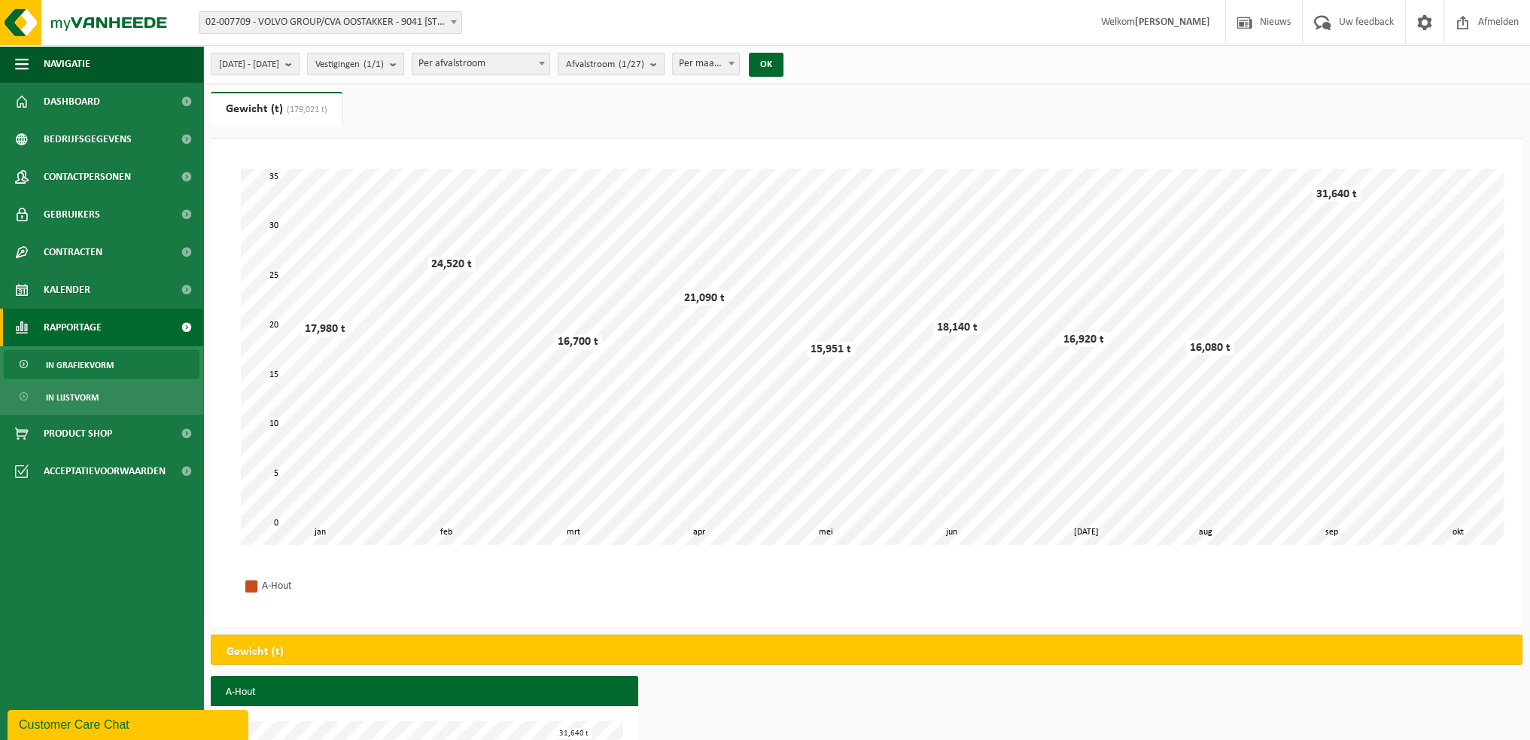
click at [664, 61] on b "submit" at bounding box center [657, 63] width 14 height 21
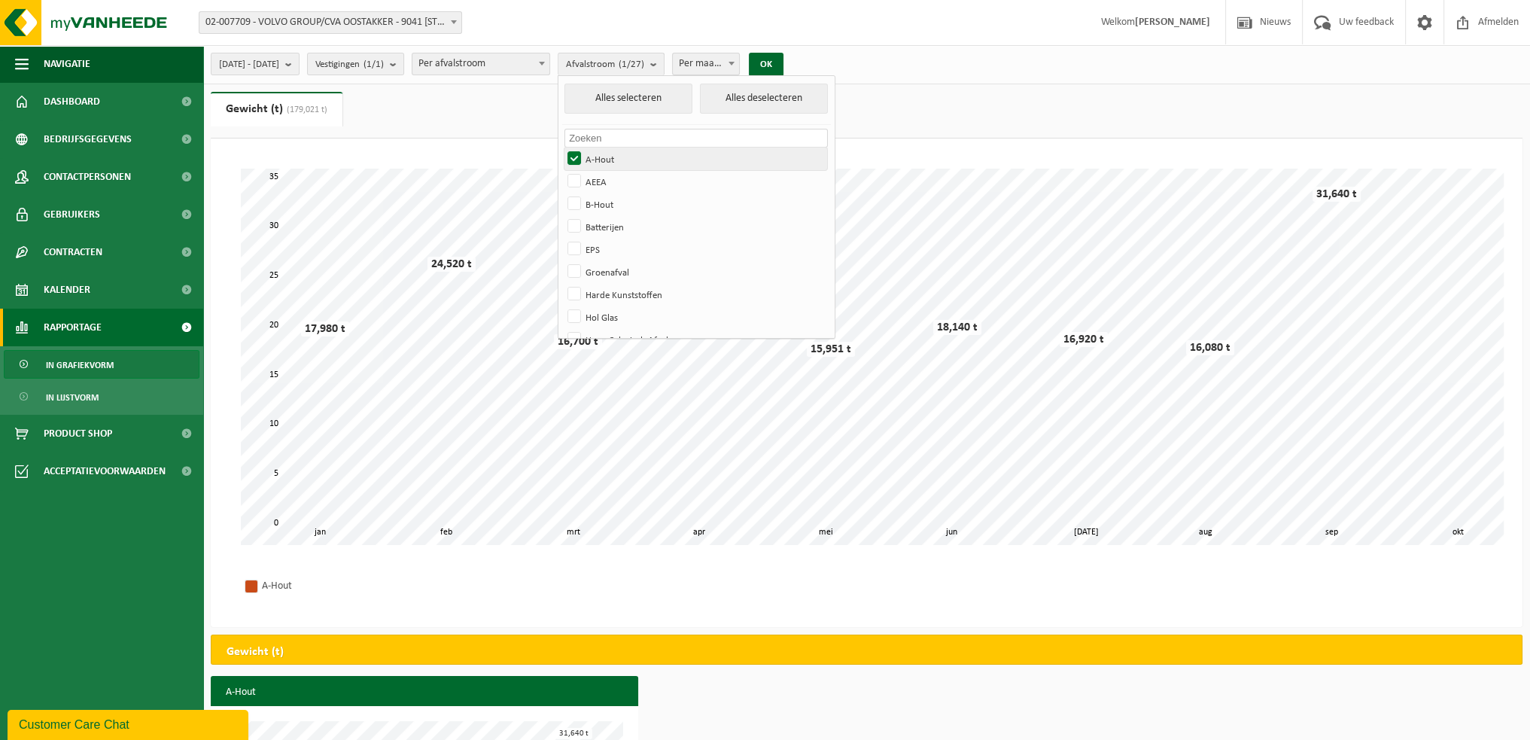
click at [617, 157] on label "A-Hout" at bounding box center [695, 159] width 263 height 23
click at [562, 148] on input "A-Hout" at bounding box center [561, 147] width 1 height 1
checkbox input "false"
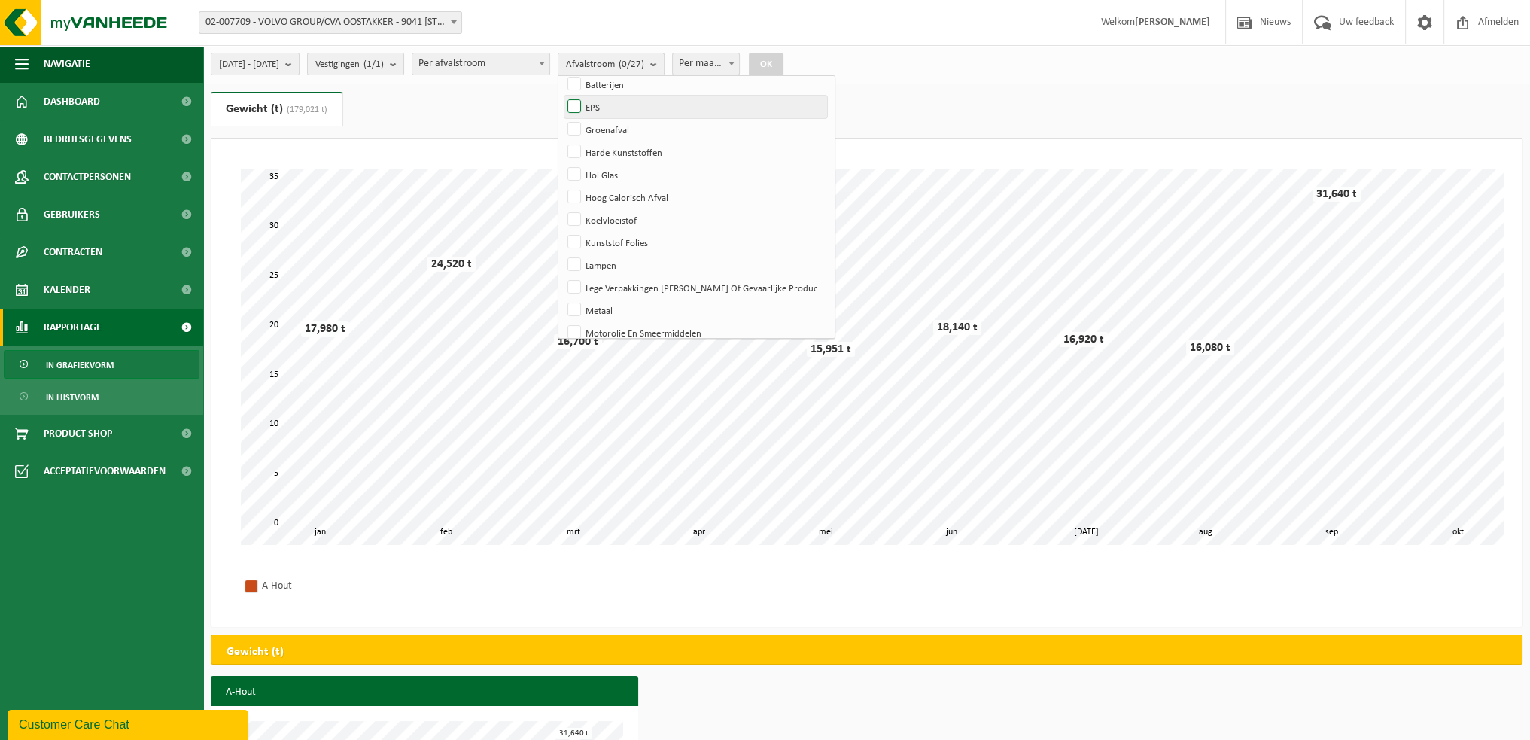
scroll to position [151, 0]
click at [620, 142] on label "Harde Kunststoffen" at bounding box center [695, 143] width 263 height 23
click at [562, 132] on input "Harde Kunststoffen" at bounding box center [561, 132] width 1 height 1
click at [783, 60] on button "OK" at bounding box center [766, 65] width 35 height 24
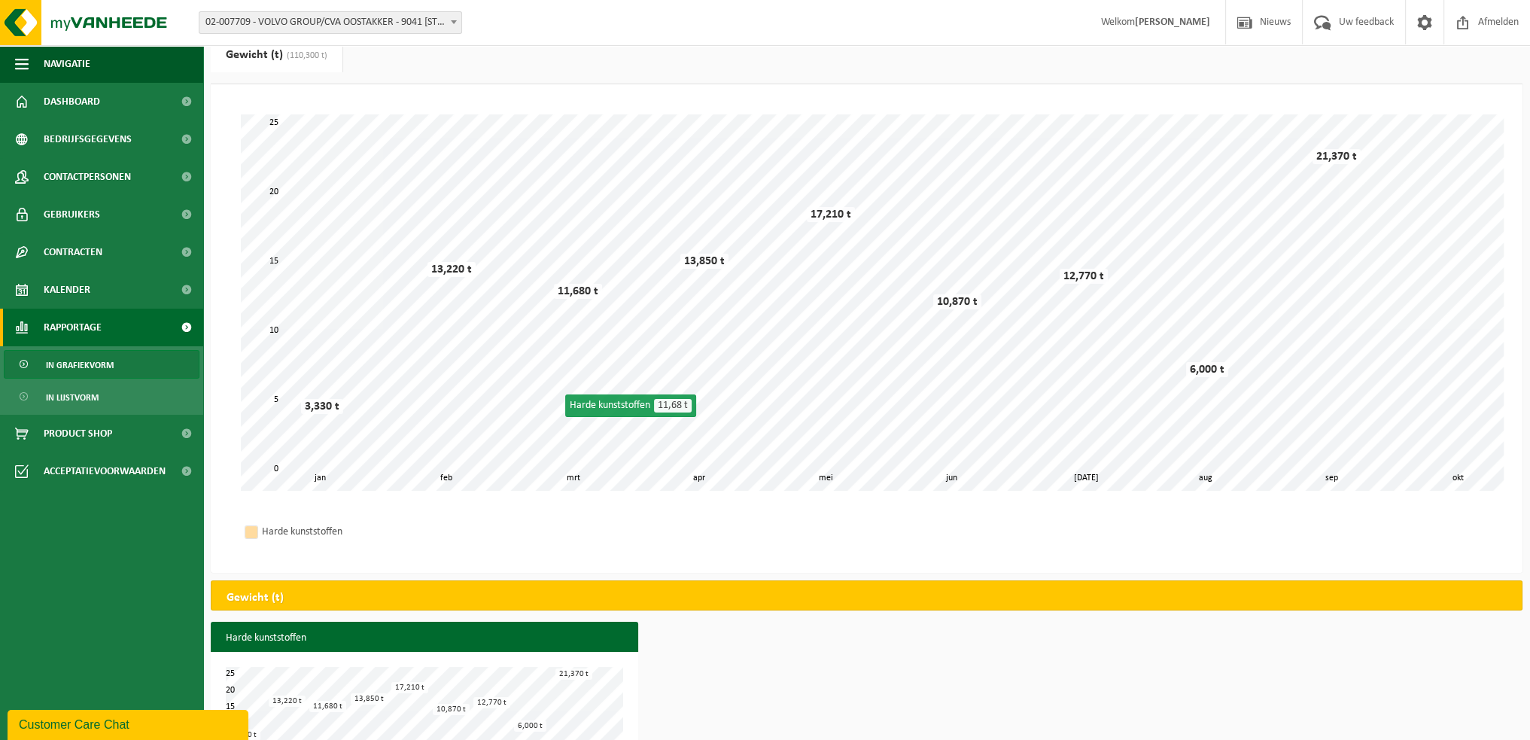
scroll to position [0, 0]
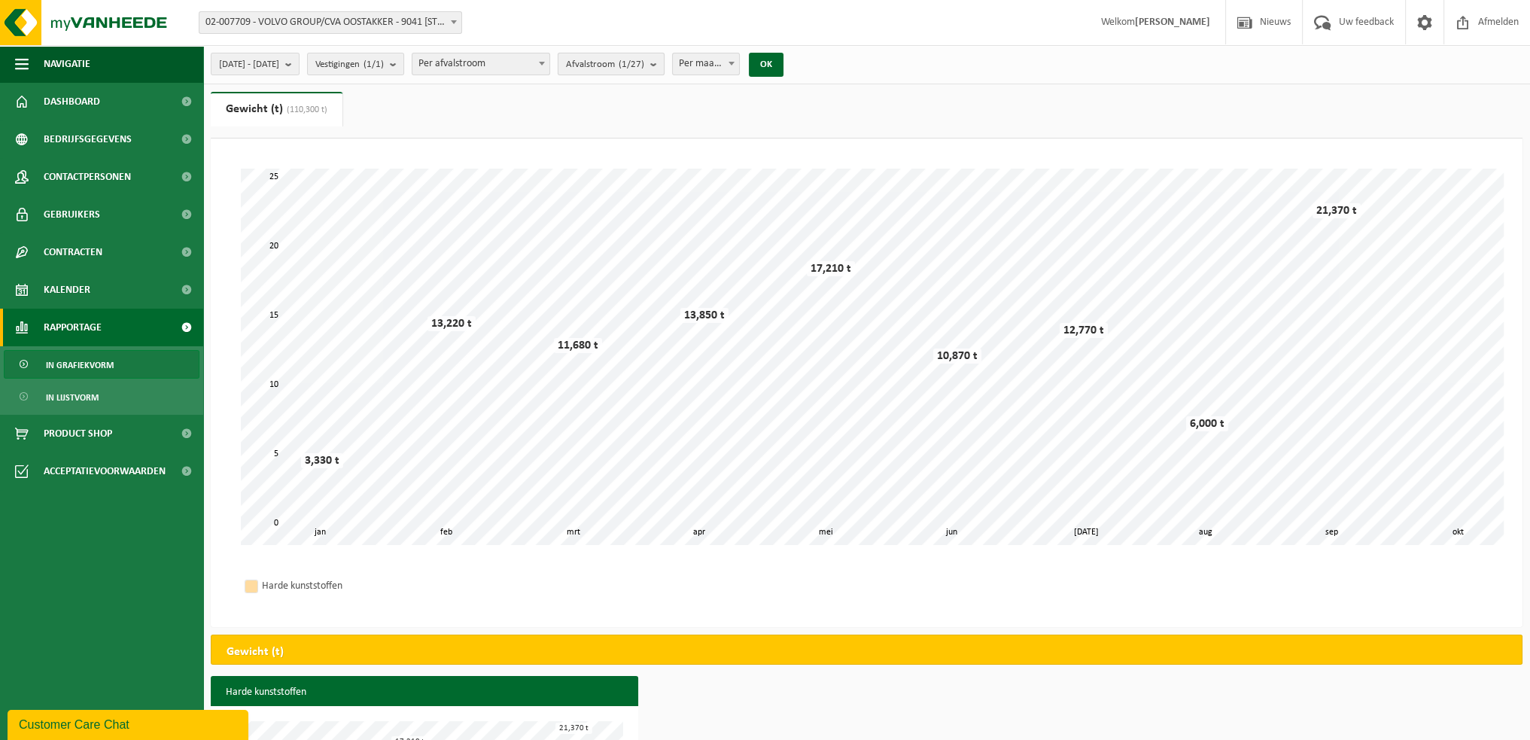
click at [664, 62] on b "submit" at bounding box center [657, 63] width 14 height 21
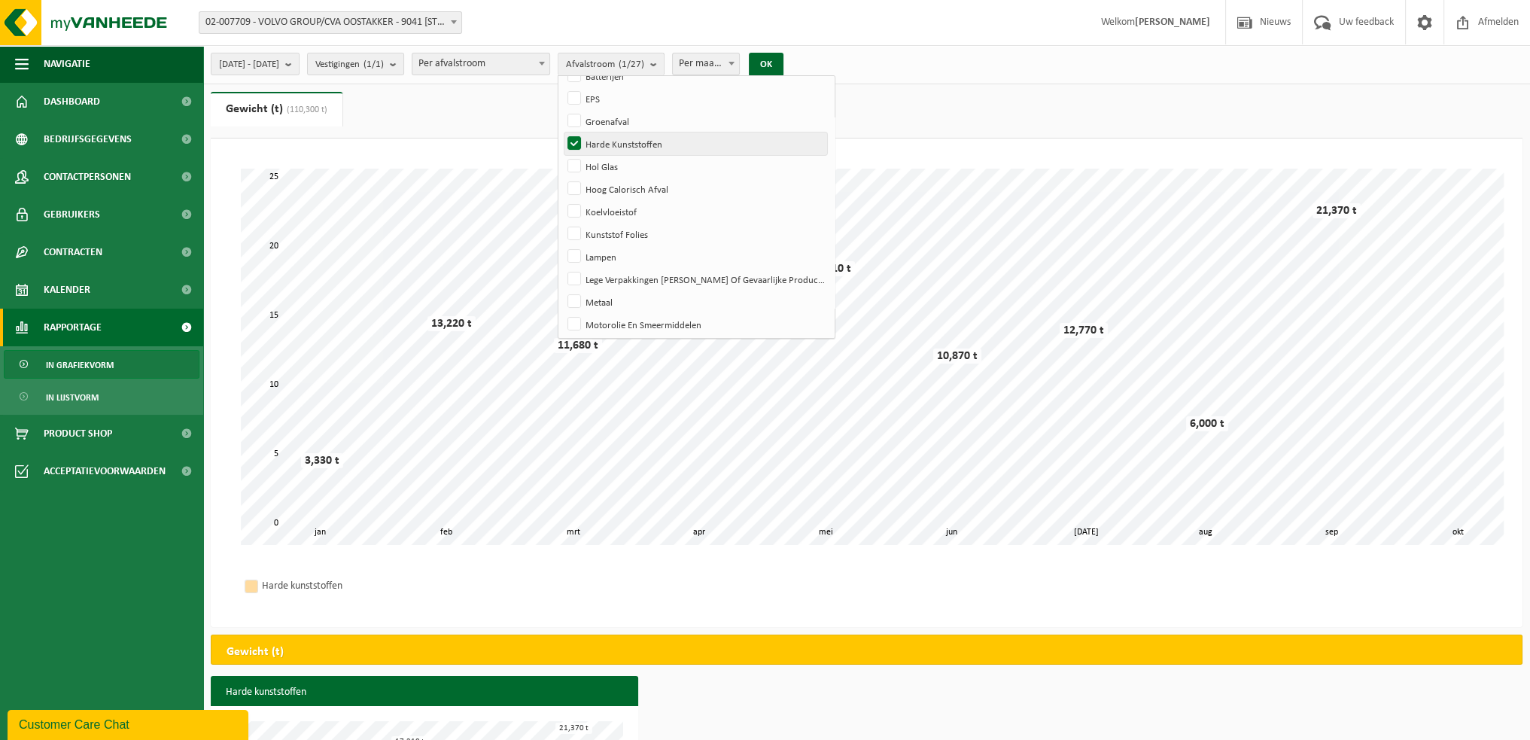
click at [614, 138] on label "Harde Kunststoffen" at bounding box center [695, 143] width 263 height 23
click at [562, 132] on input "Harde Kunststoffen" at bounding box center [561, 132] width 1 height 1
checkbox input "false"
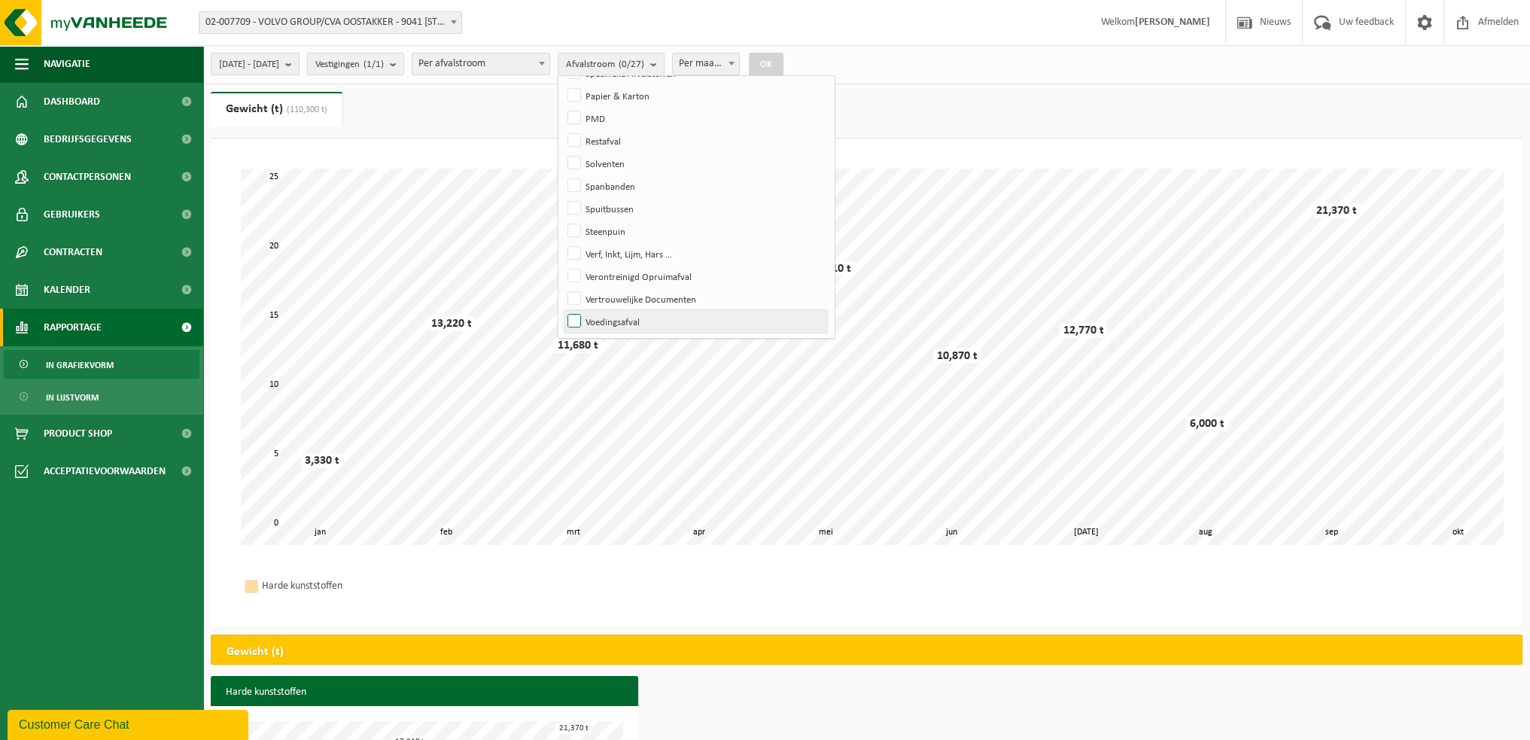
click at [622, 320] on label "Voedingsafval" at bounding box center [695, 321] width 263 height 23
click at [562, 310] on input "Voedingsafval" at bounding box center [561, 309] width 1 height 1
checkbox input "true"
click at [783, 58] on button "OK" at bounding box center [766, 65] width 35 height 24
